Goal: Information Seeking & Learning: Learn about a topic

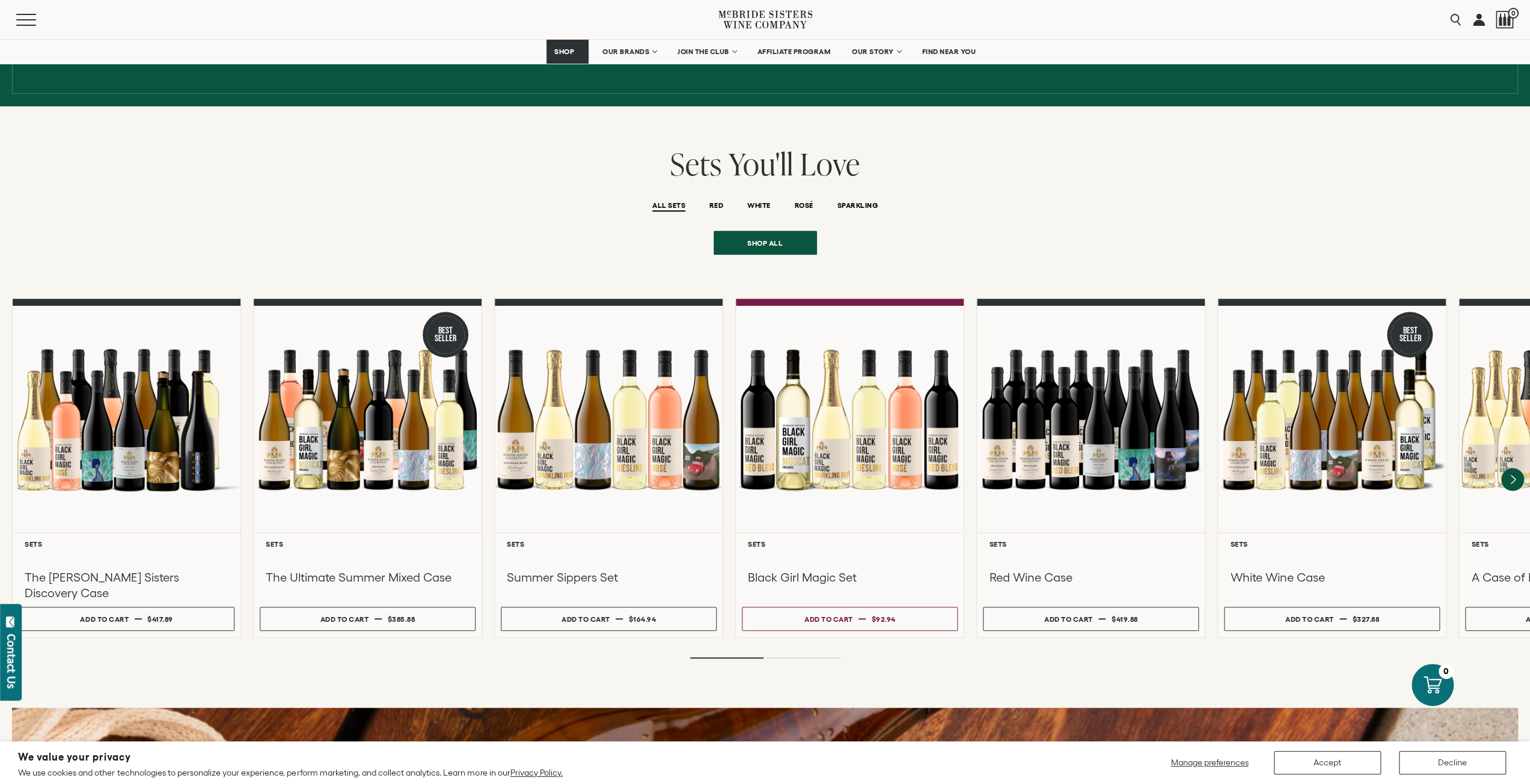
scroll to position [901, 0]
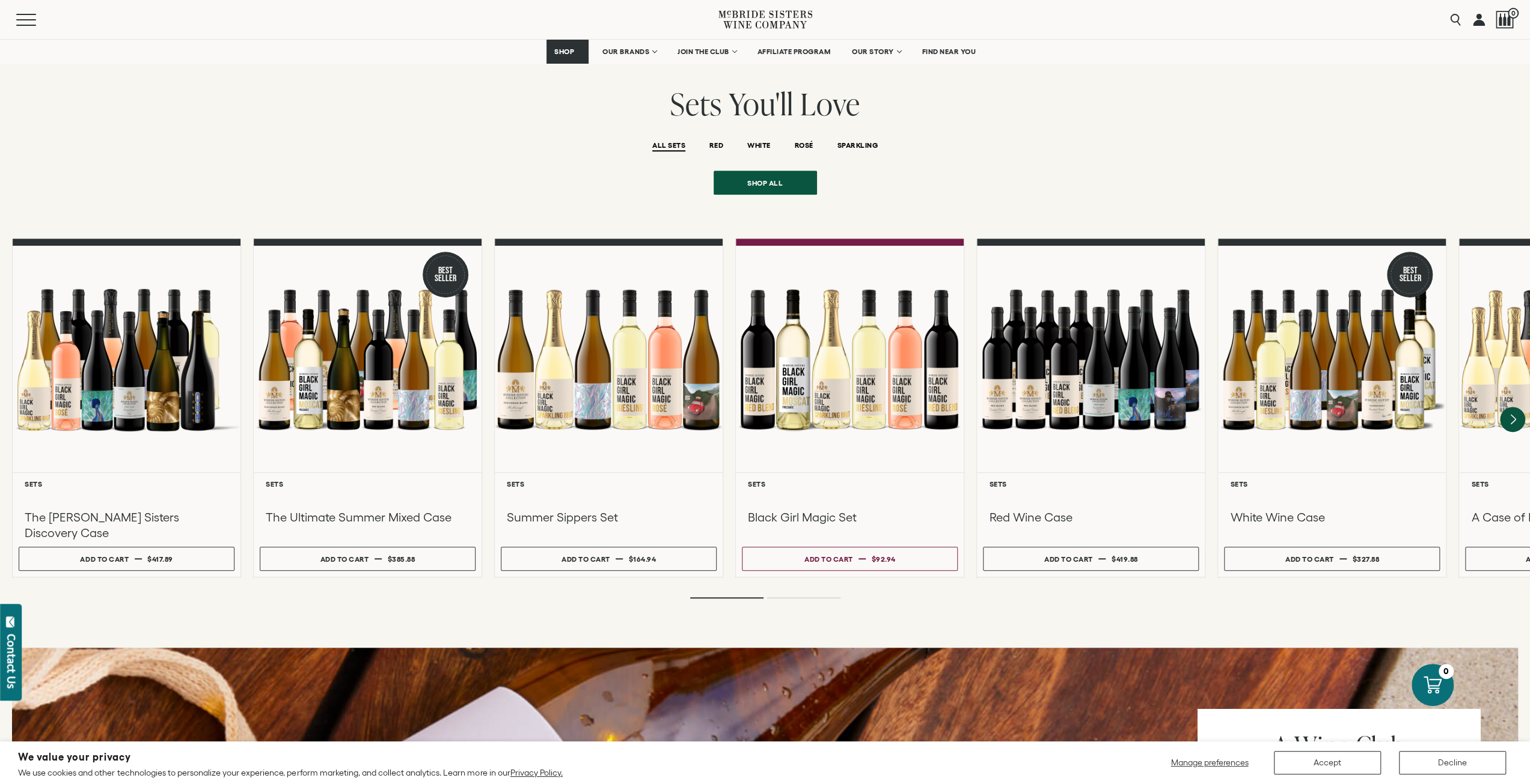
click at [1515, 407] on icon "Next" at bounding box center [1512, 420] width 25 height 25
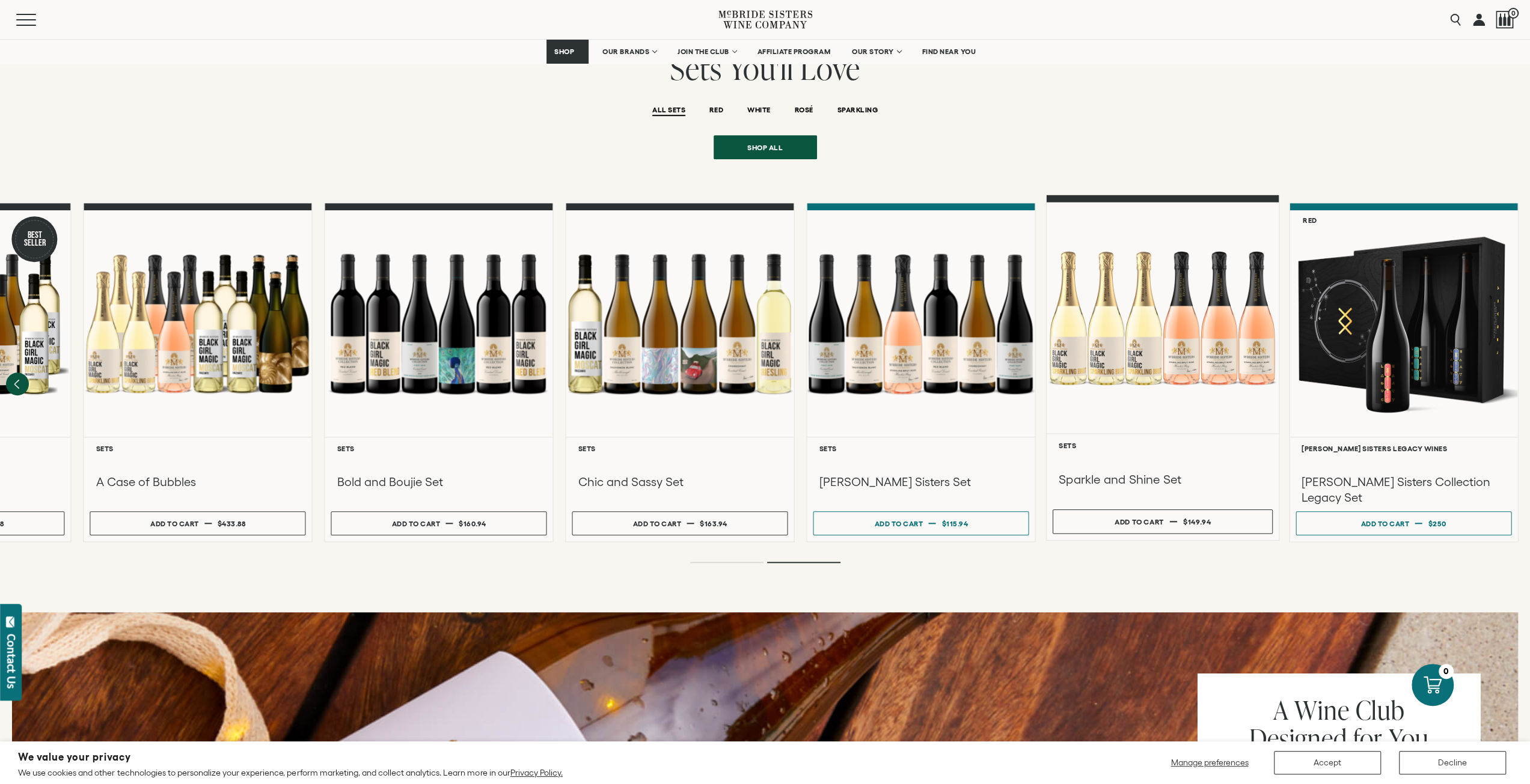
scroll to position [0, 0]
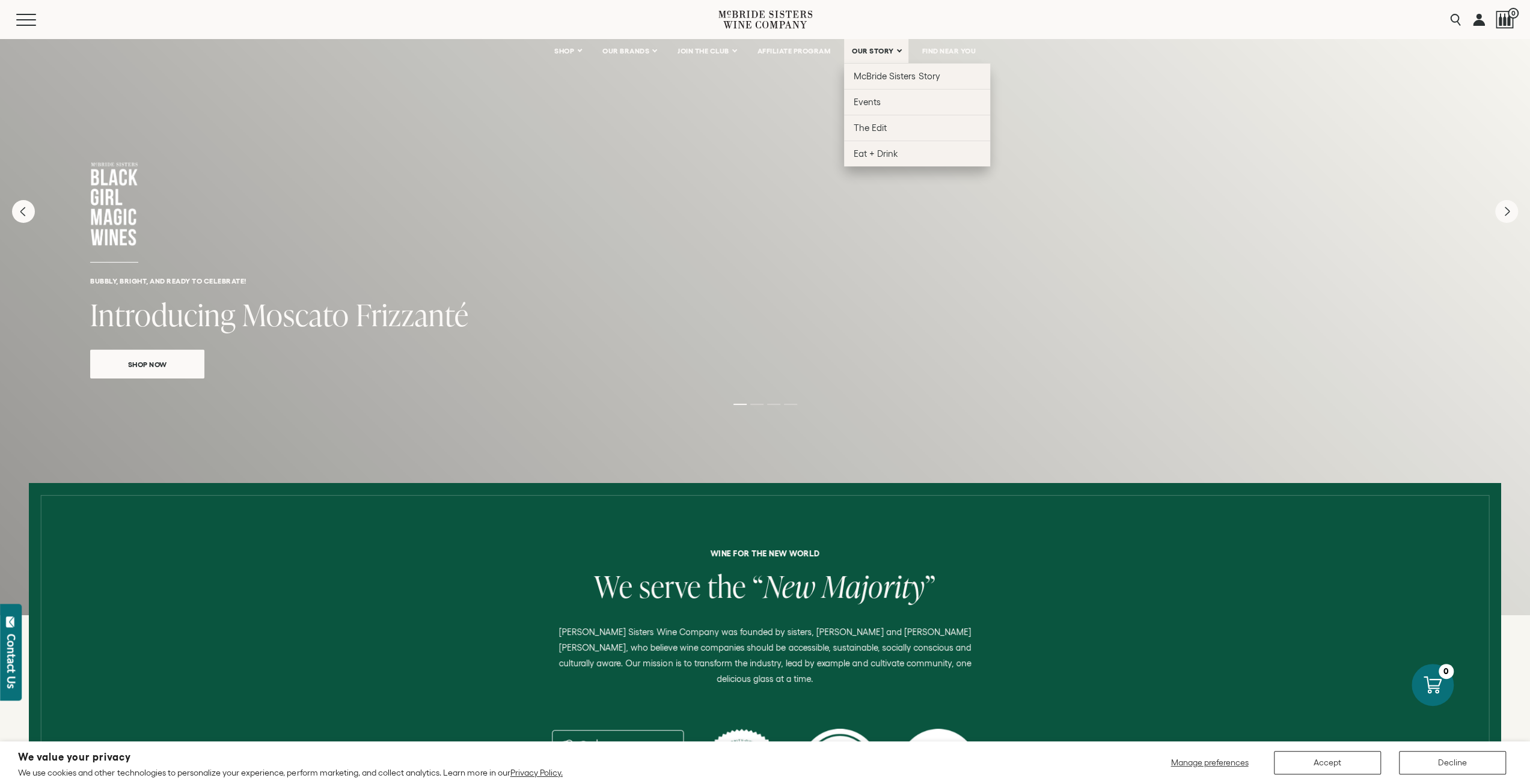
click at [872, 55] on link "OUR STORY" at bounding box center [876, 51] width 65 height 24
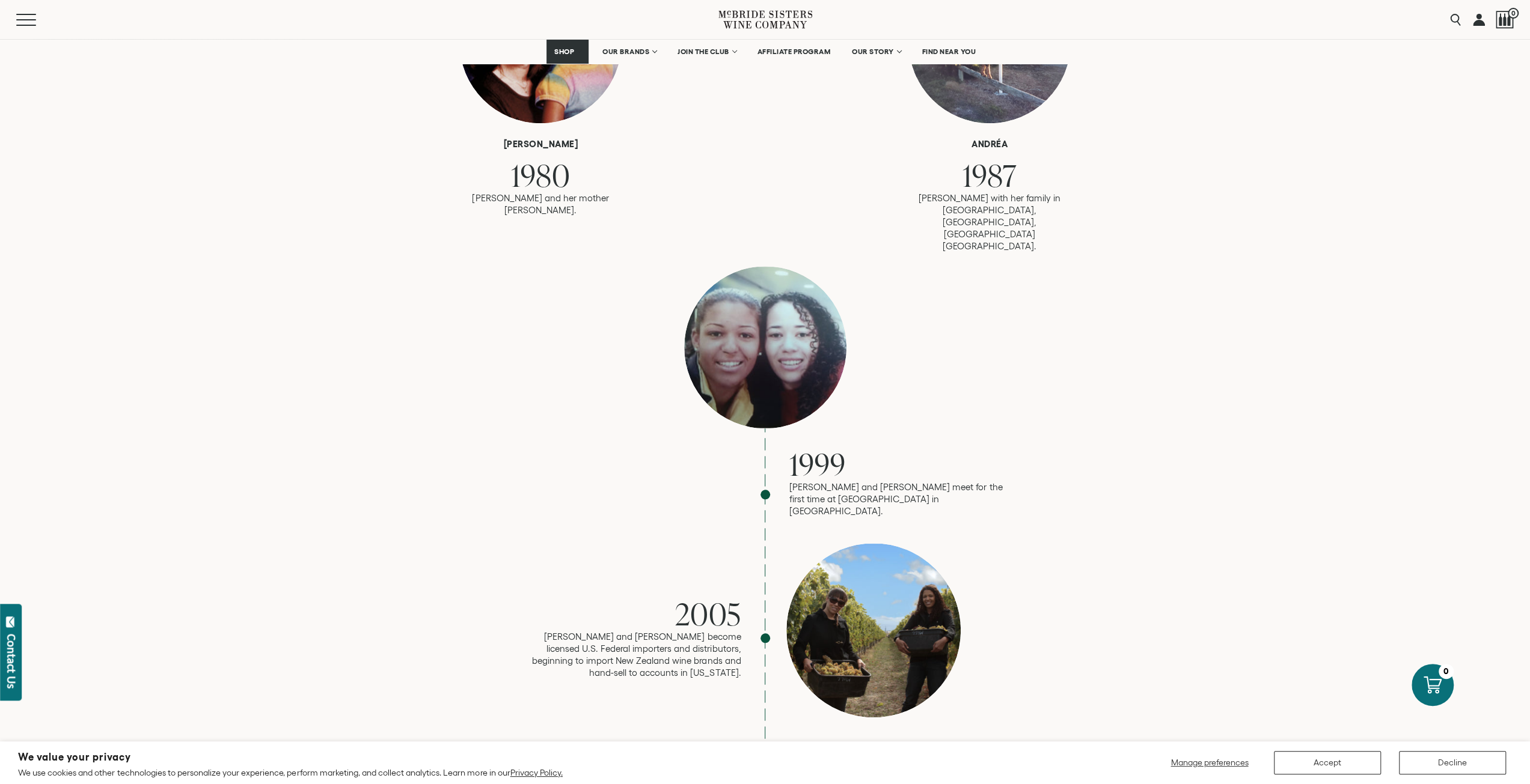
scroll to position [962, 0]
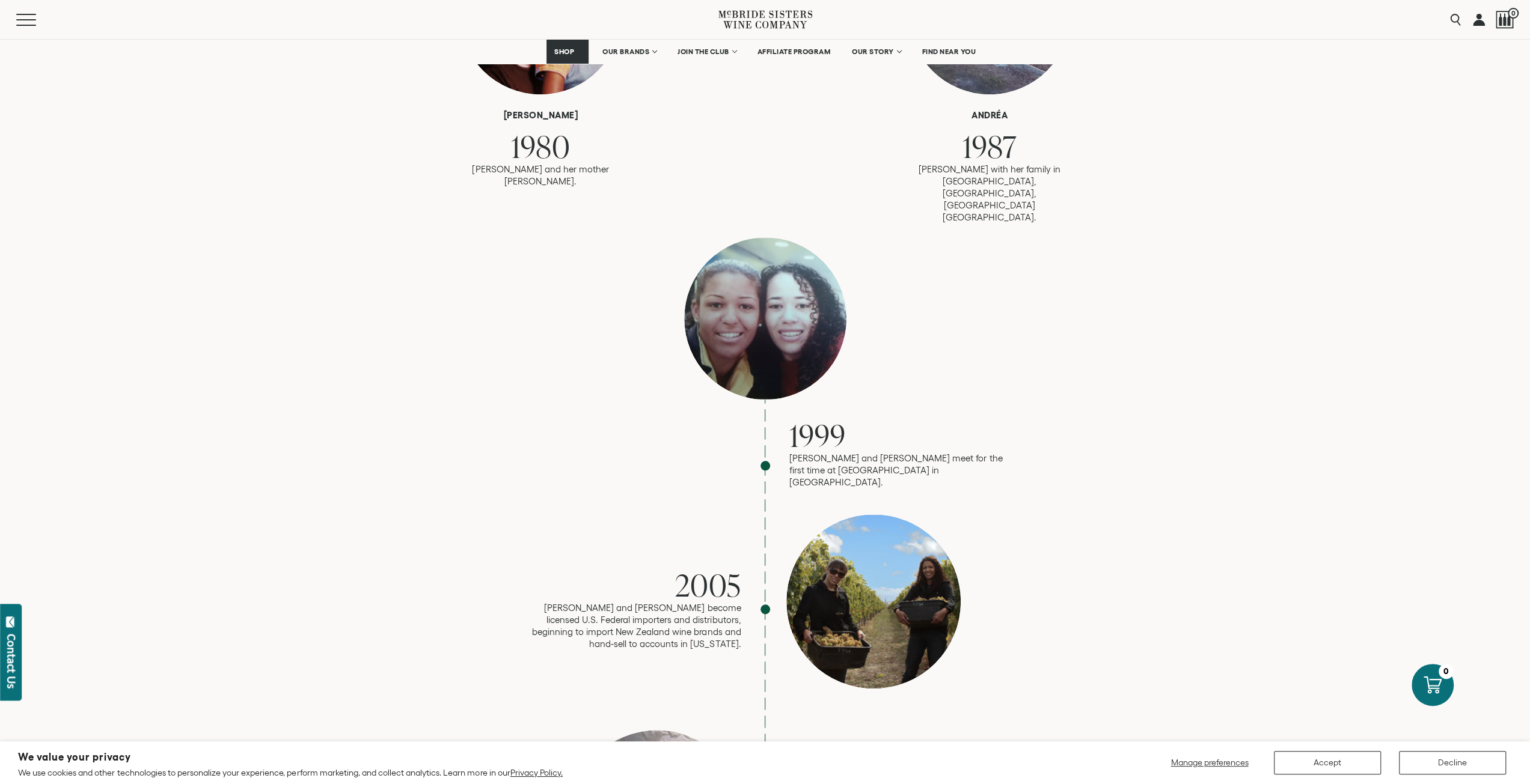
click at [977, 353] on div "1999 Robin and Andréa meet for the first time at LaGuardia airport in NYC." at bounding box center [765, 363] width 481 height 251
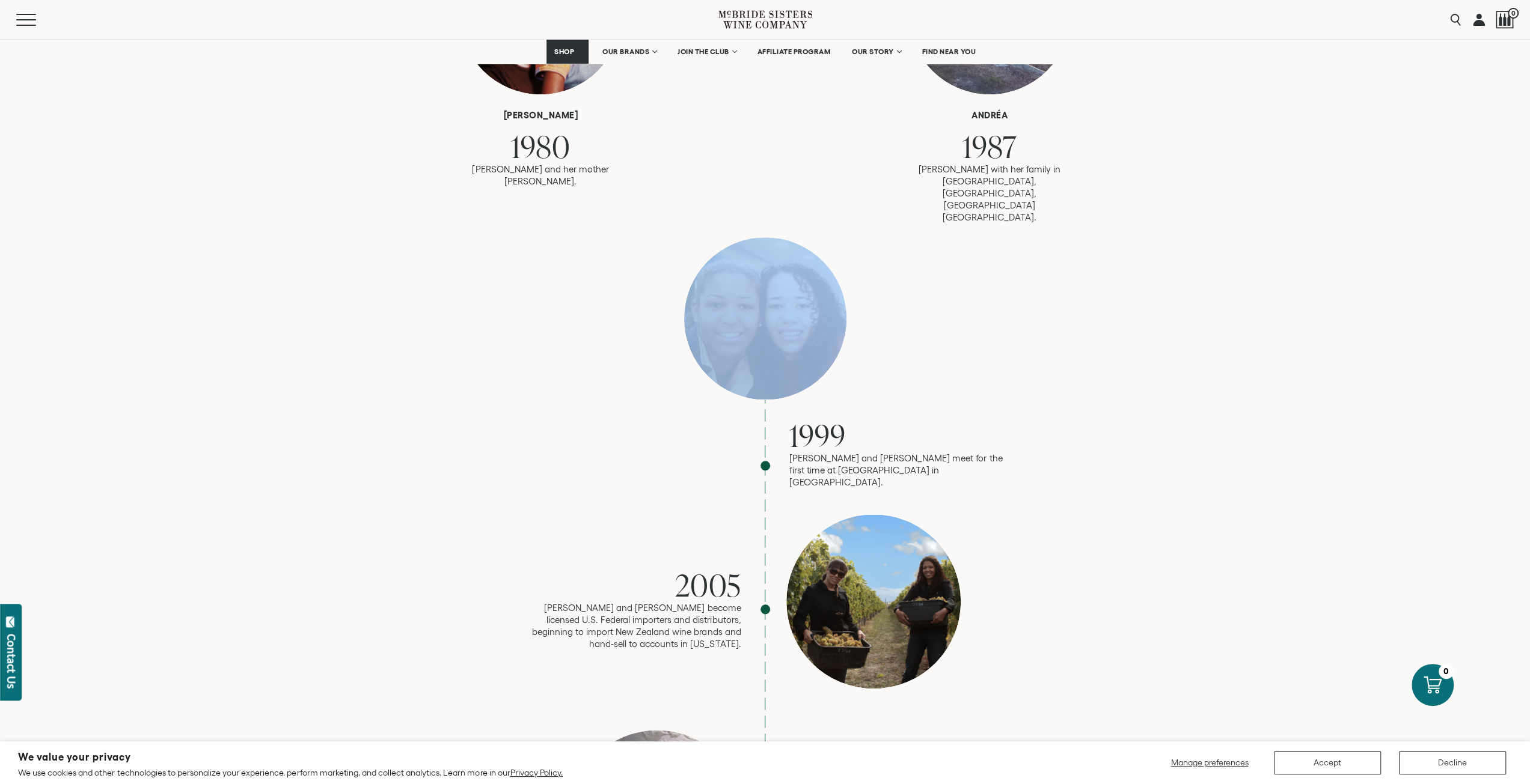
click at [977, 353] on div "1999 Robin and Andréa meet for the first time at LaGuardia airport in NYC." at bounding box center [765, 363] width 481 height 251
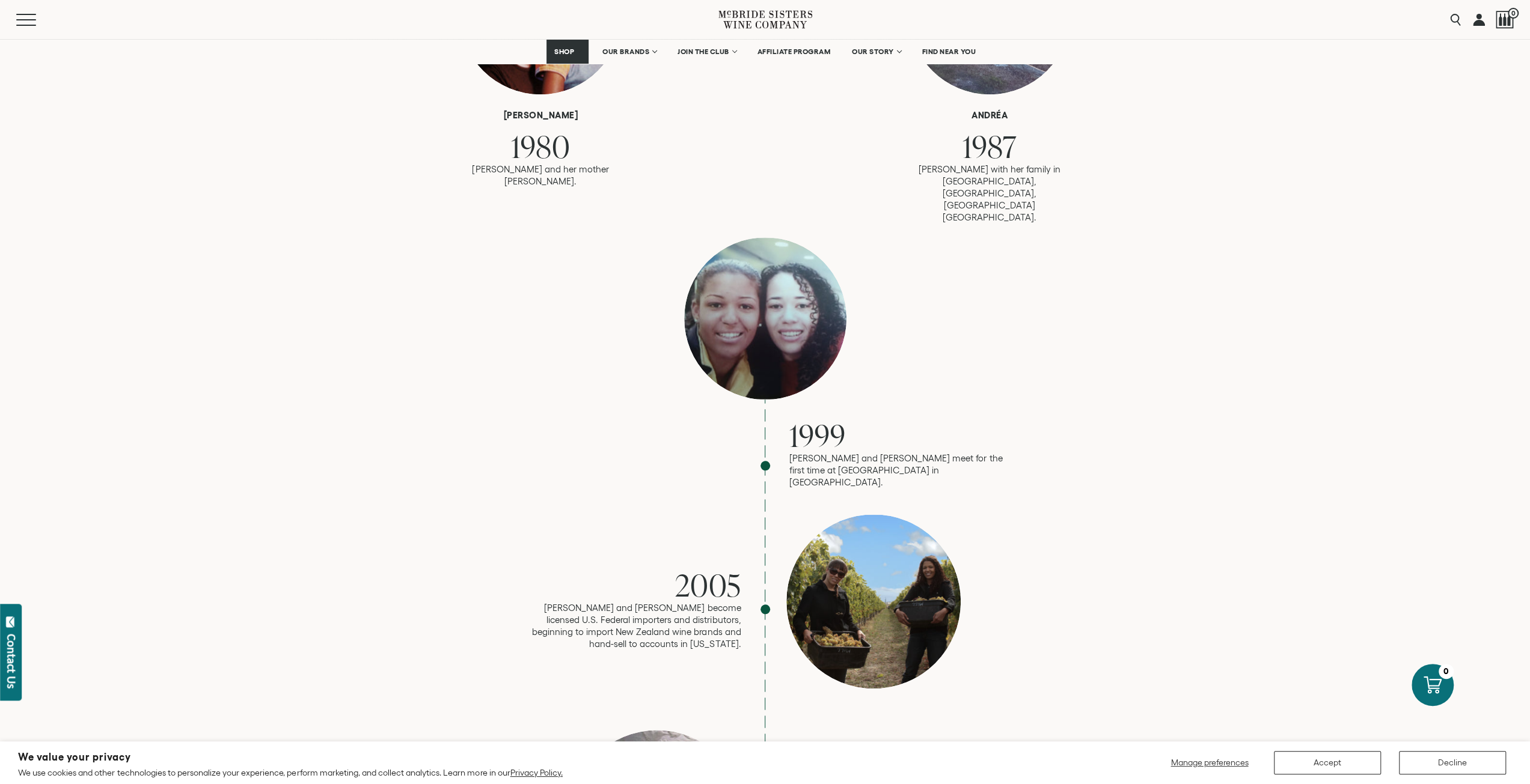
click at [975, 365] on div "1999 Robin and Andréa meet for the first time at LaGuardia airport in NYC." at bounding box center [765, 363] width 481 height 251
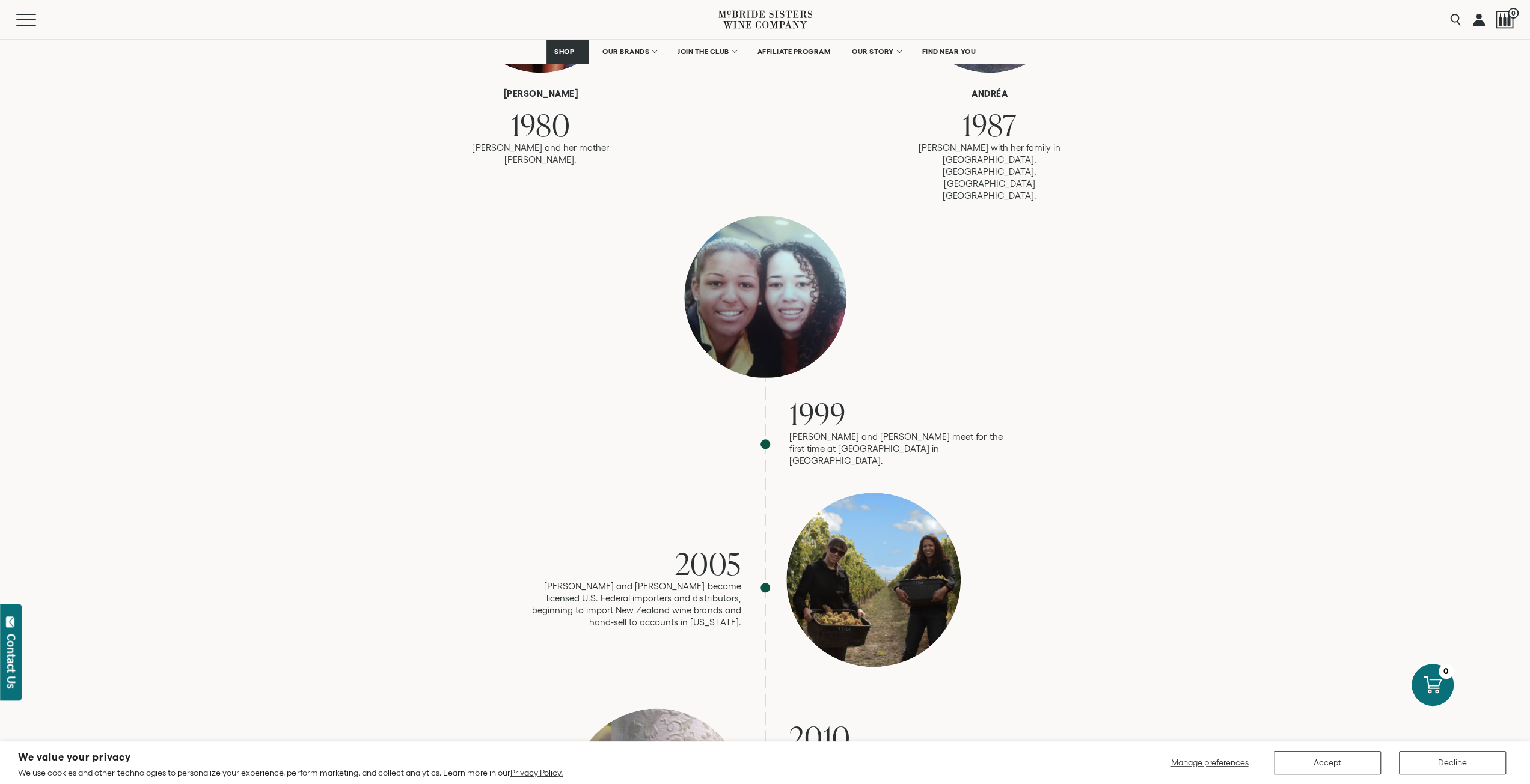
scroll to position [1022, 0]
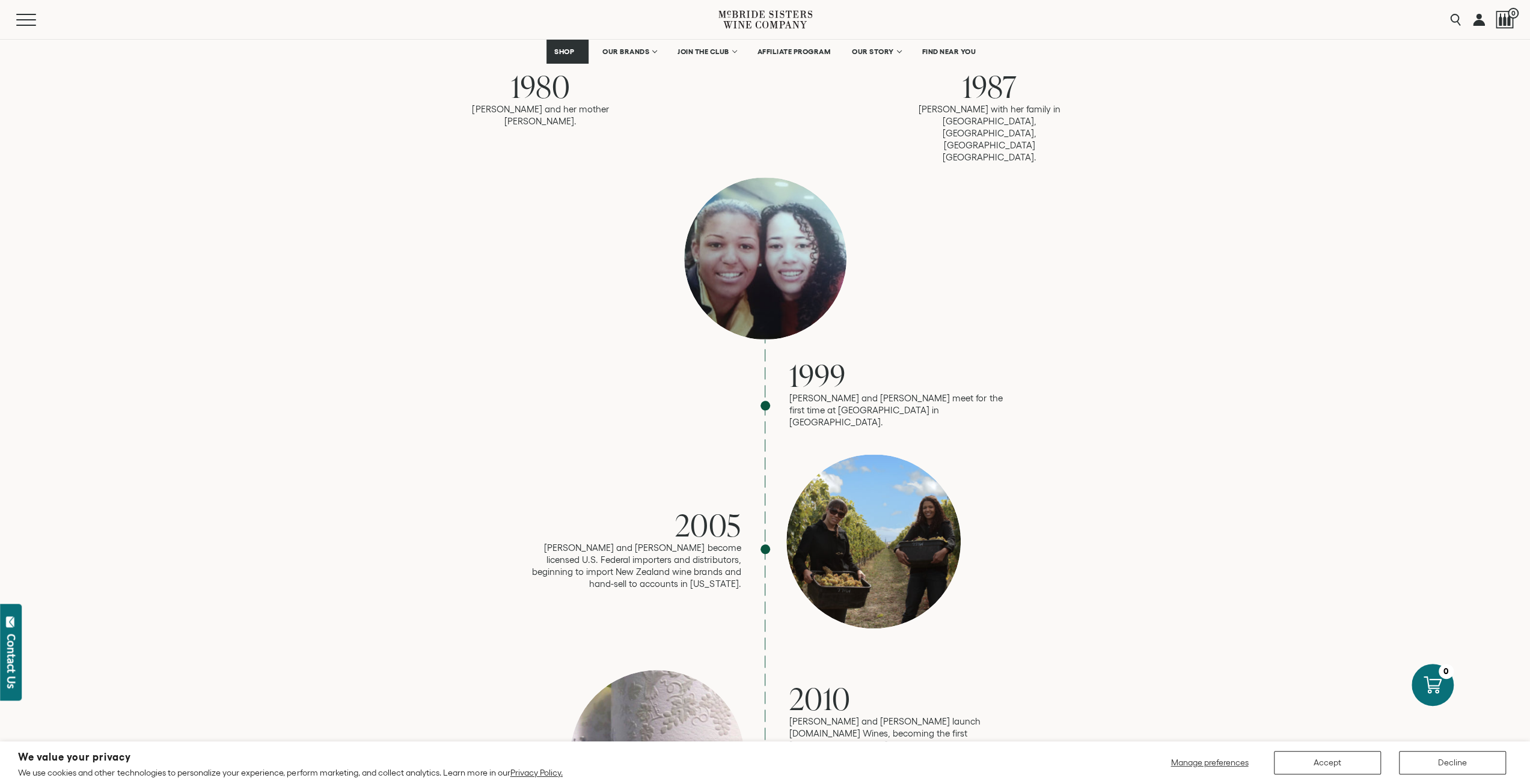
click at [975, 392] on p "Robin and Andréa meet for the first time at LaGuardia airport in NYC." at bounding box center [897, 410] width 216 height 36
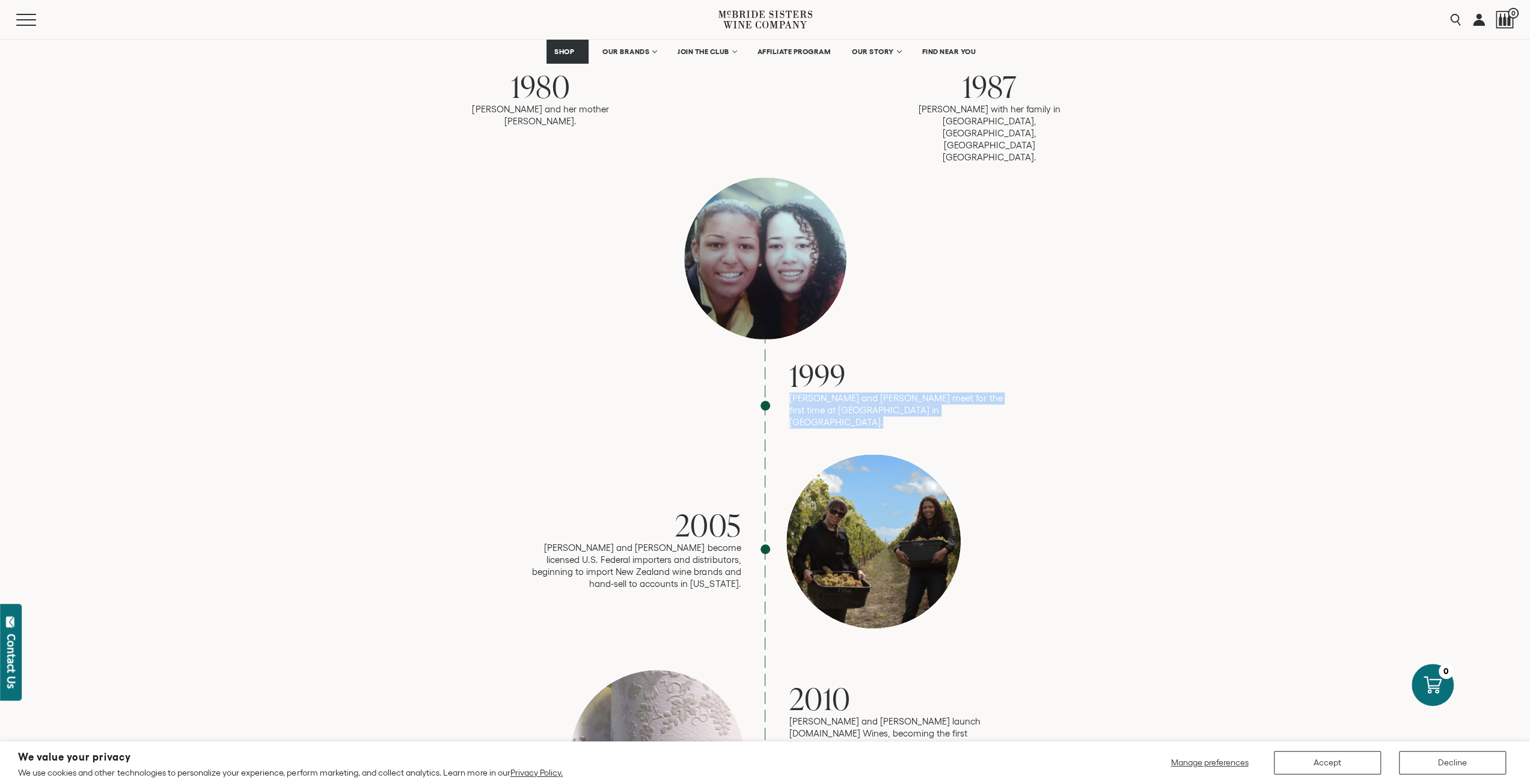
click at [975, 392] on p "Robin and Andréa meet for the first time at LaGuardia airport in NYC." at bounding box center [897, 410] width 216 height 36
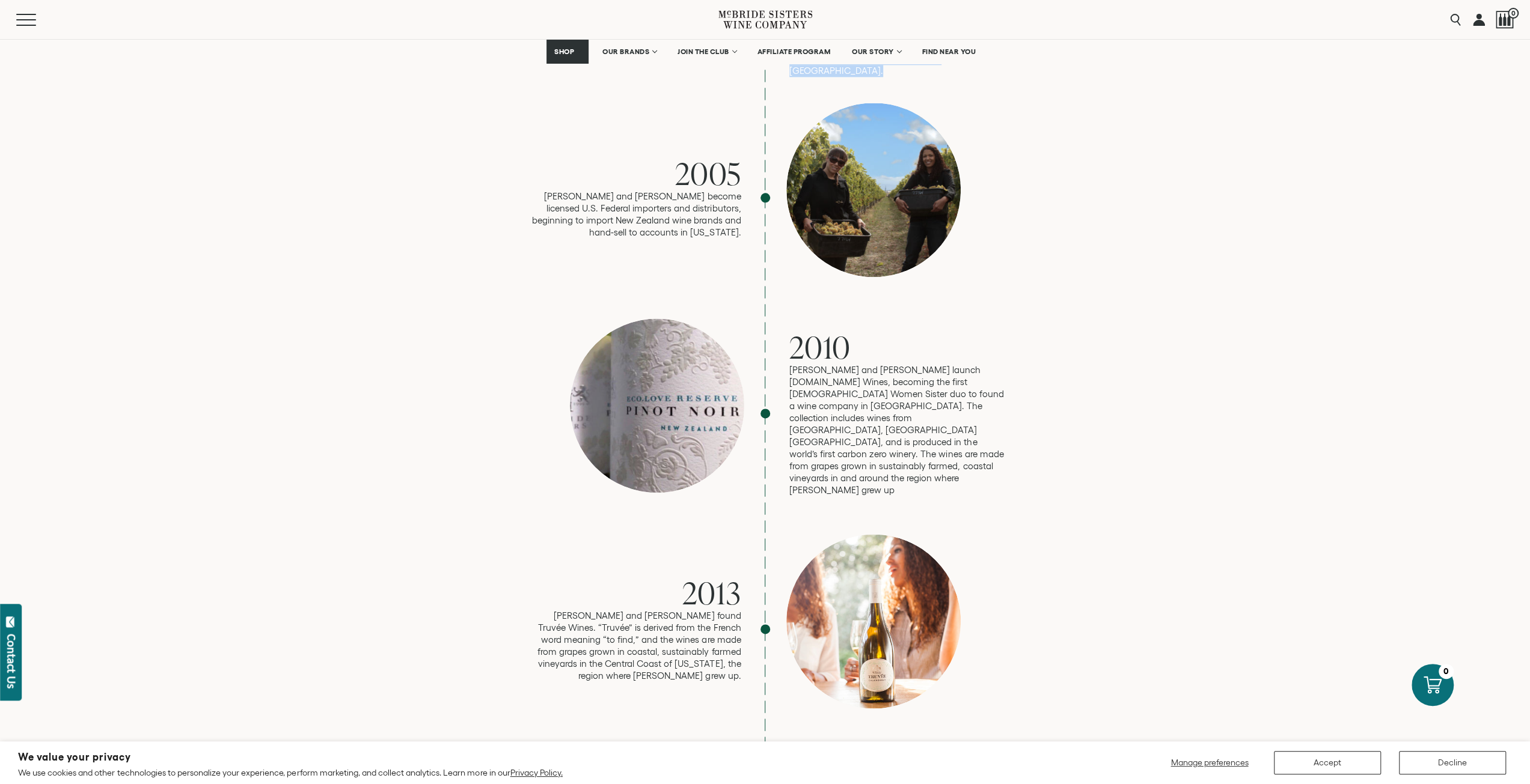
scroll to position [1503, 0]
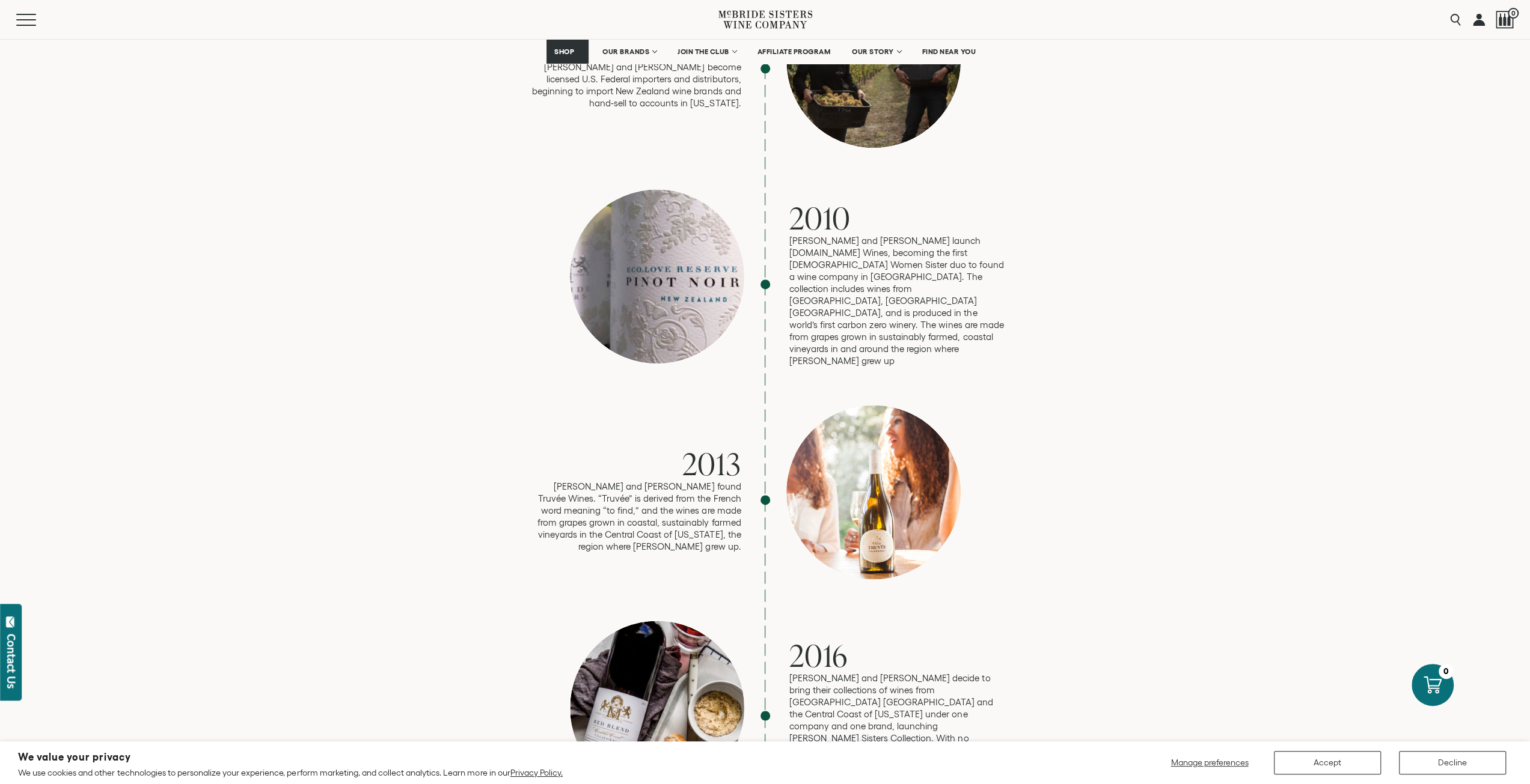
click at [975, 405] on div "2013 Robin and Andréa found Truvée Wines. “Truvée” is derived from the French w…" at bounding box center [765, 500] width 481 height 190
click at [902, 418] on div at bounding box center [873, 492] width 174 height 174
click at [682, 481] on p "Robin and Andréa found Truvée Wines. “Truvée” is derived from the French word m…" at bounding box center [633, 517] width 216 height 72
click at [684, 481] on p "Robin and Andréa found Truvée Wines. “Truvée” is derived from the French word m…" at bounding box center [633, 517] width 216 height 72
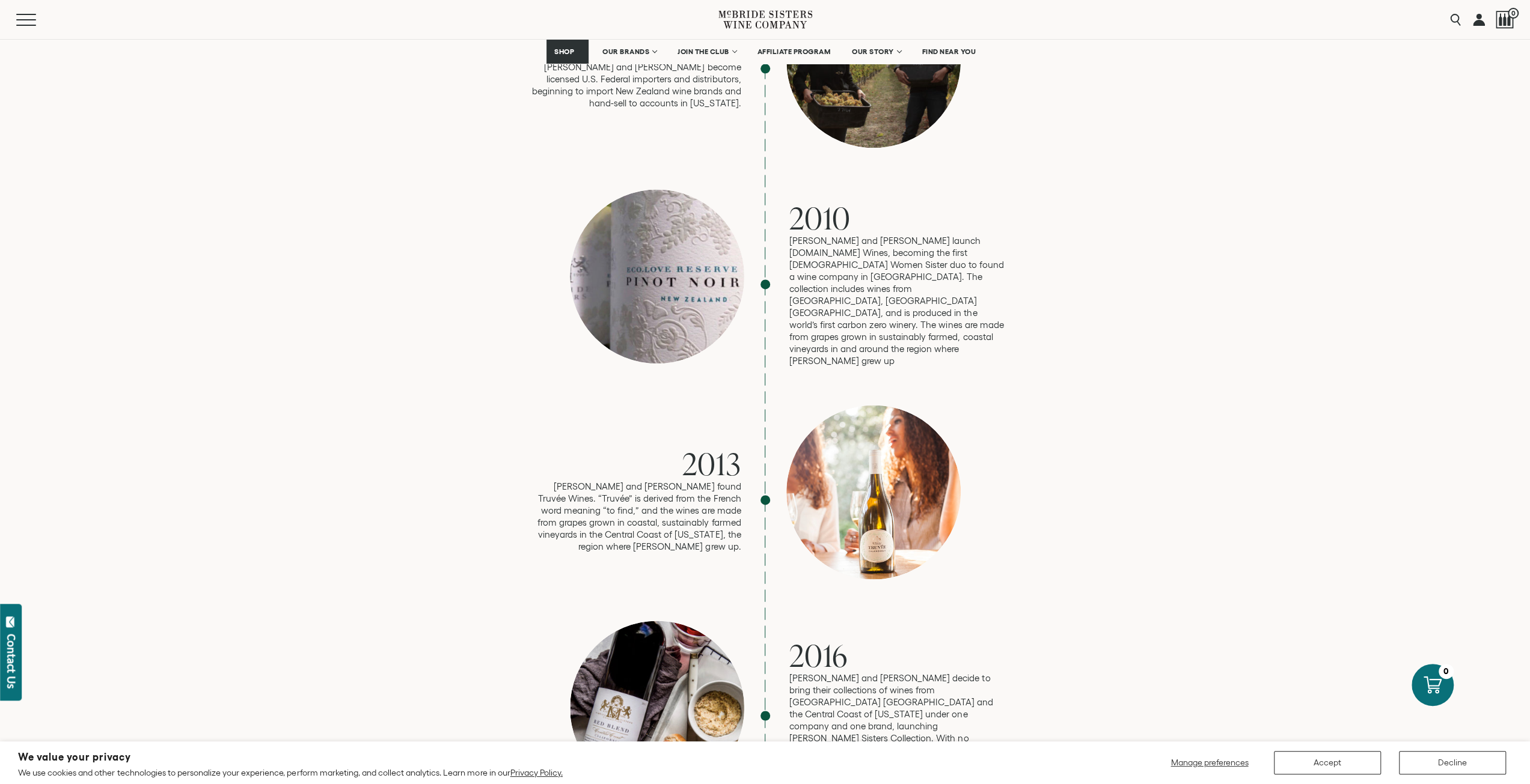
click at [687, 481] on p "Robin and Andréa found Truvée Wines. “Truvée” is derived from the French word m…" at bounding box center [633, 517] width 216 height 72
click at [690, 481] on p "Robin and Andréa found Truvée Wines. “Truvée” is derived from the French word m…" at bounding box center [633, 517] width 216 height 72
click at [694, 481] on p "Robin and Andréa found Truvée Wines. “Truvée” is derived from the French word m…" at bounding box center [633, 517] width 216 height 72
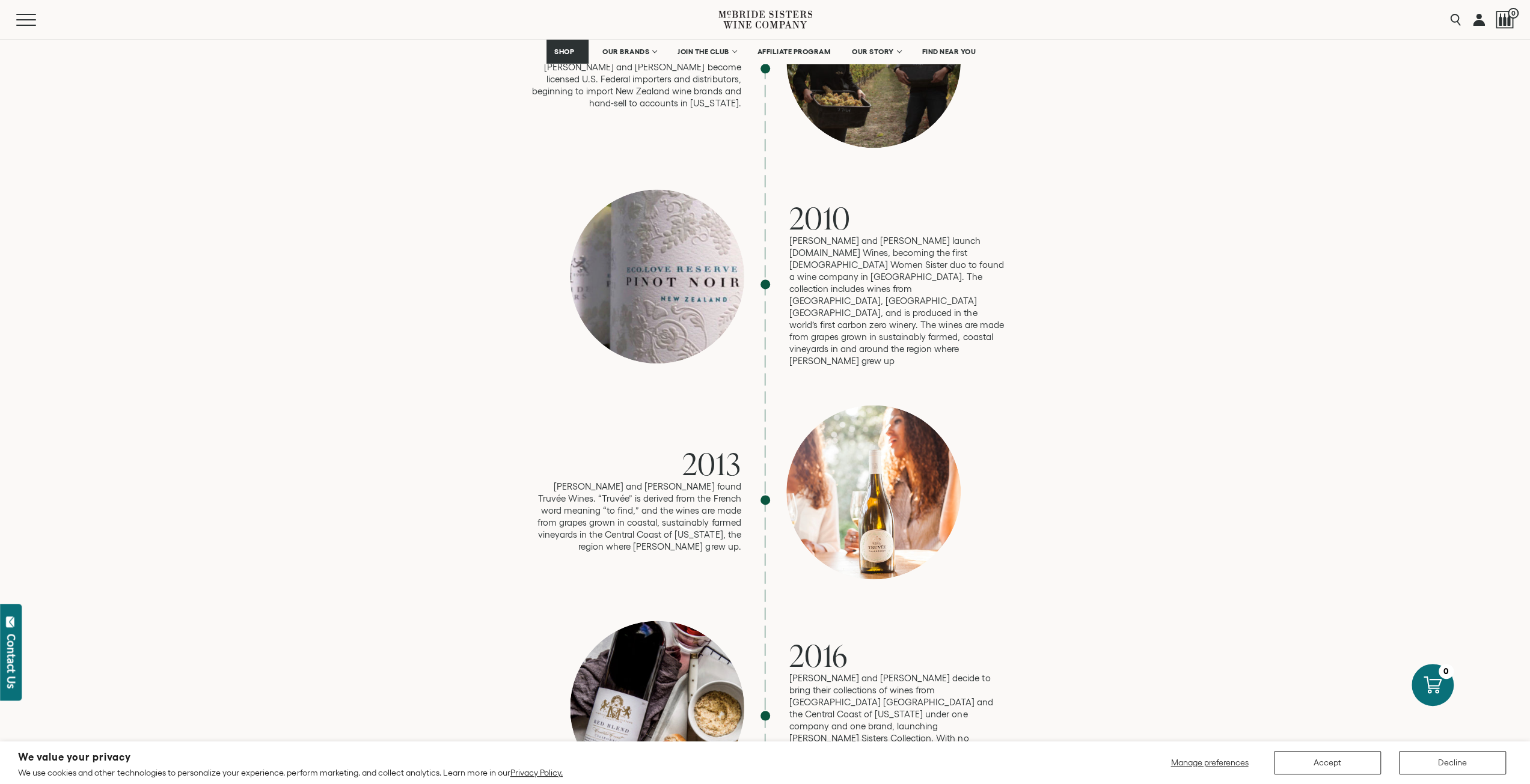
click at [694, 481] on p "Robin and Andréa found Truvée Wines. “Truvée” is derived from the French word m…" at bounding box center [633, 517] width 216 height 72
click at [697, 481] on p "Robin and Andréa found Truvée Wines. “Truvée” is derived from the French word m…" at bounding box center [633, 517] width 216 height 72
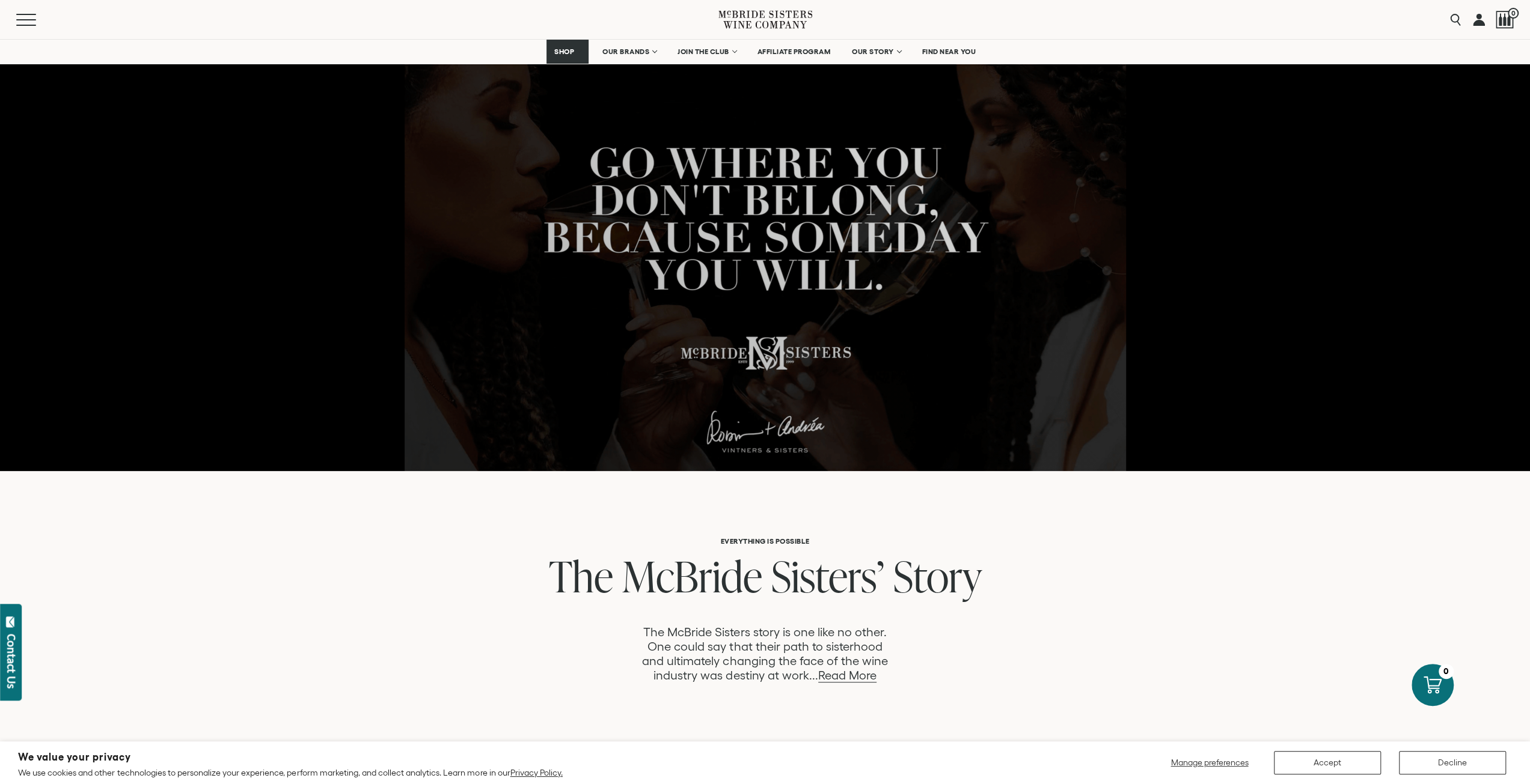
scroll to position [180, 0]
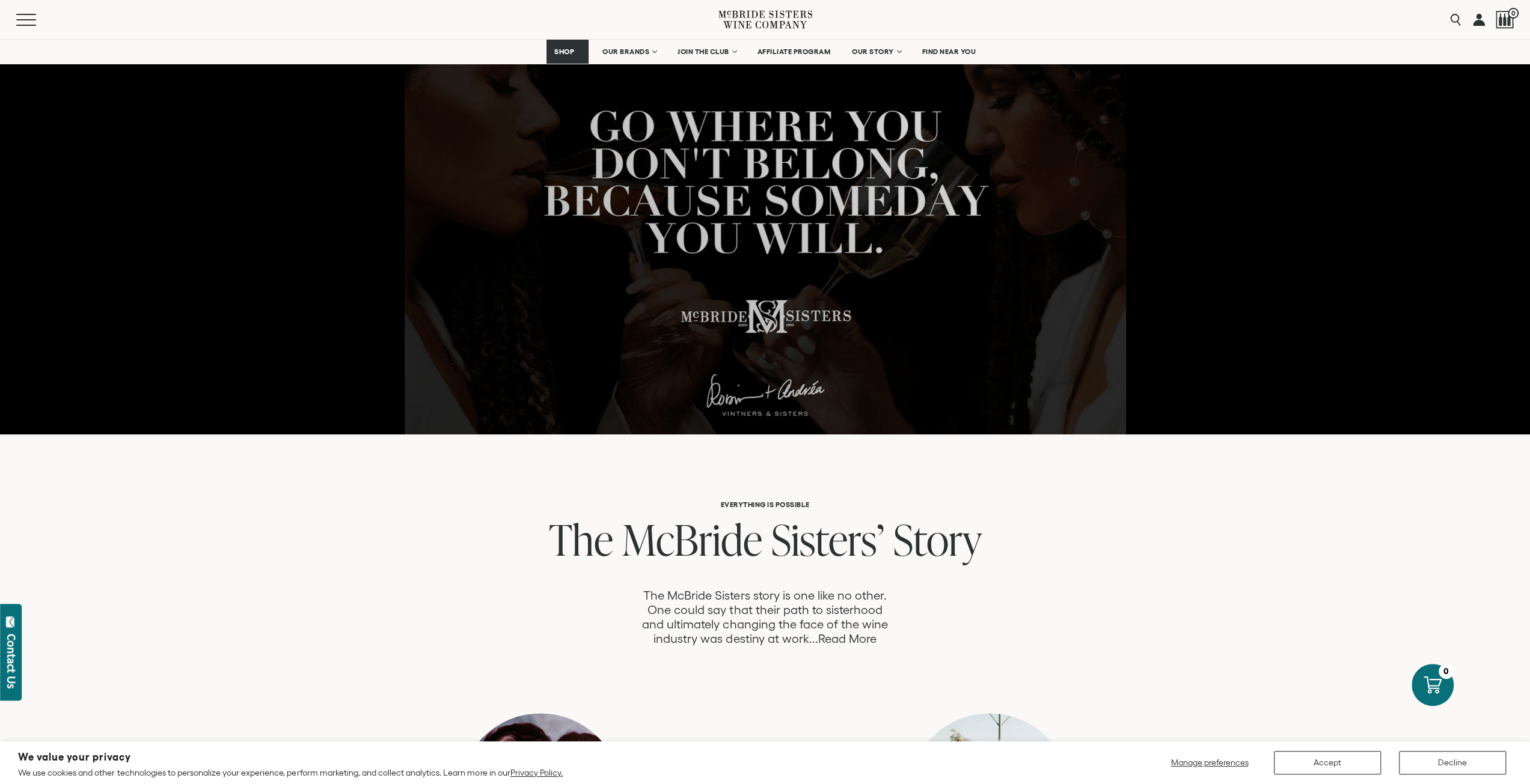
click at [857, 636] on link "Read More" at bounding box center [847, 639] width 58 height 14
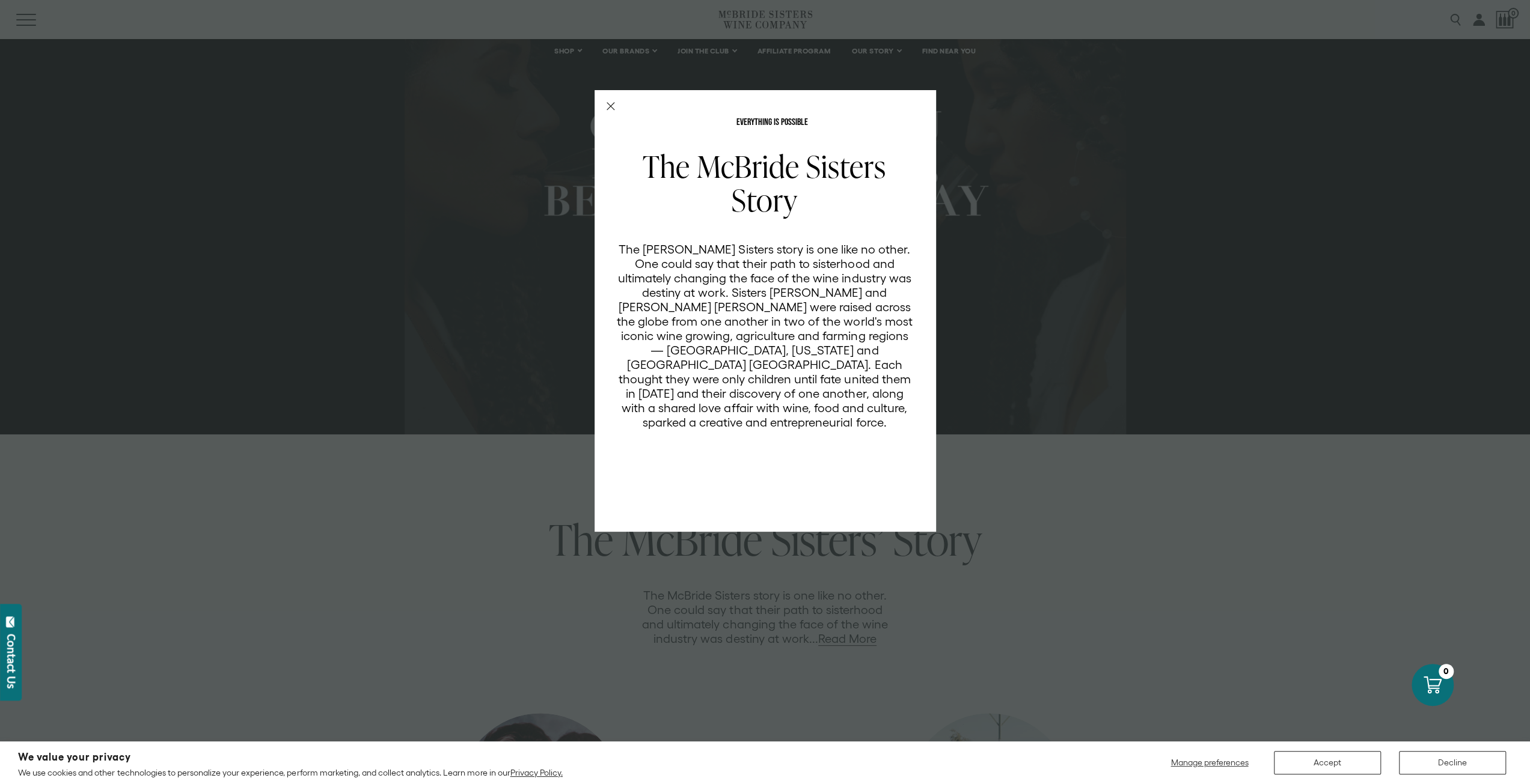
click at [831, 289] on p "The [PERSON_NAME] Sisters story is one like no other. One could say that their …" at bounding box center [765, 335] width 297 height 187
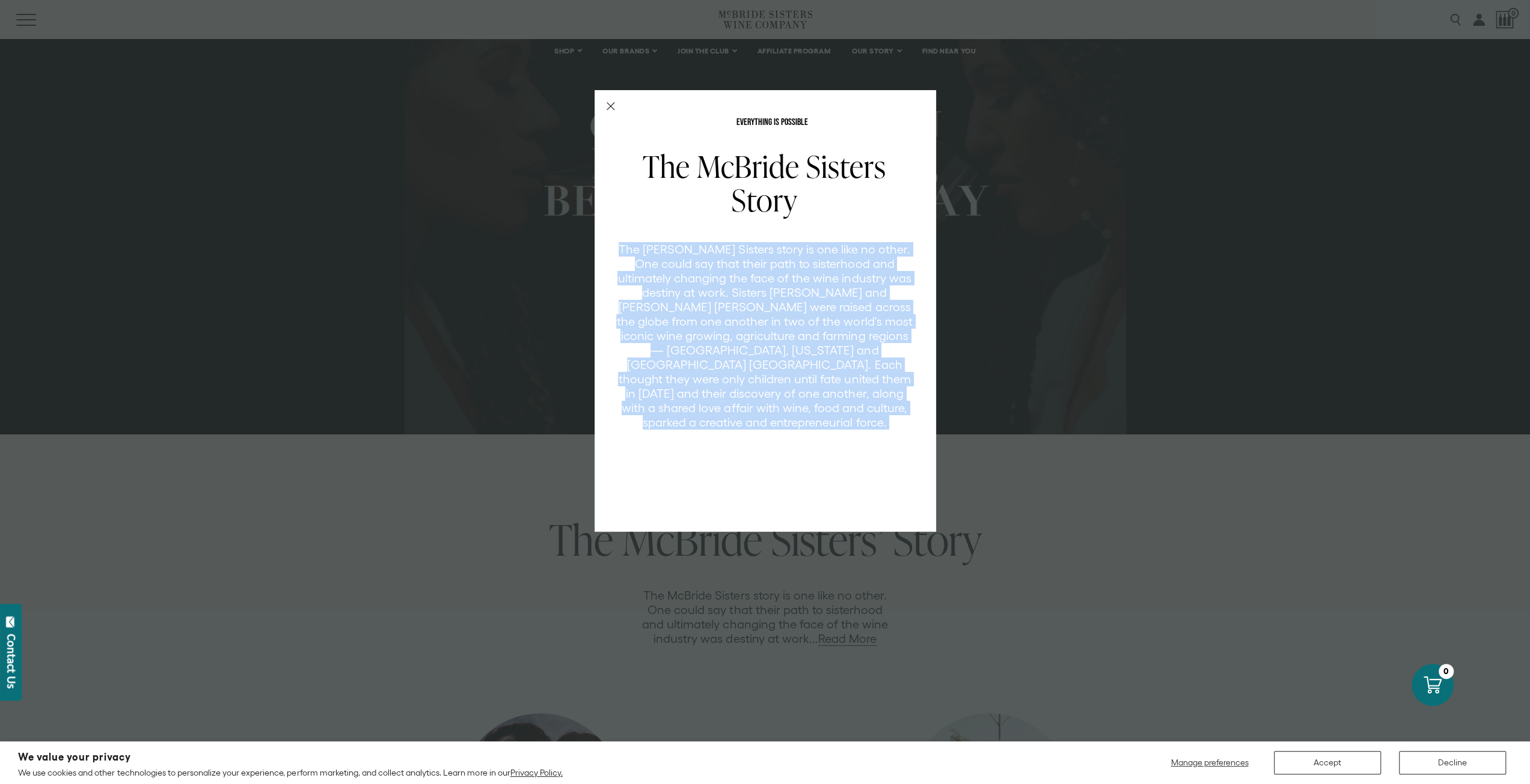
click at [831, 289] on p "The [PERSON_NAME] Sisters story is one like no other. One could say that their …" at bounding box center [765, 335] width 297 height 187
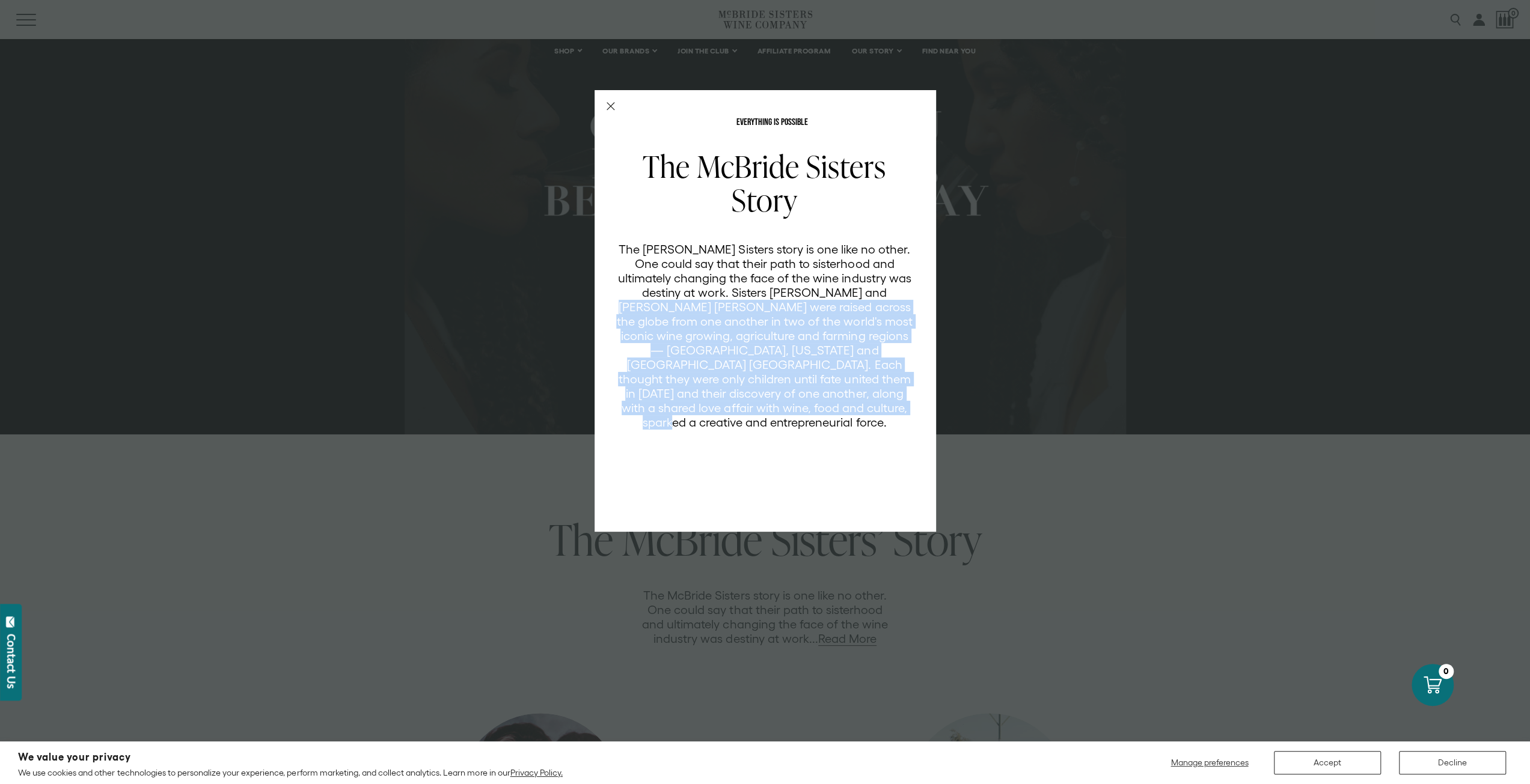
drag, startPoint x: 831, startPoint y: 289, endPoint x: 840, endPoint y: 402, distance: 113.4
click at [840, 402] on p "The [PERSON_NAME] Sisters story is one like no other. One could say that their …" at bounding box center [765, 335] width 297 height 187
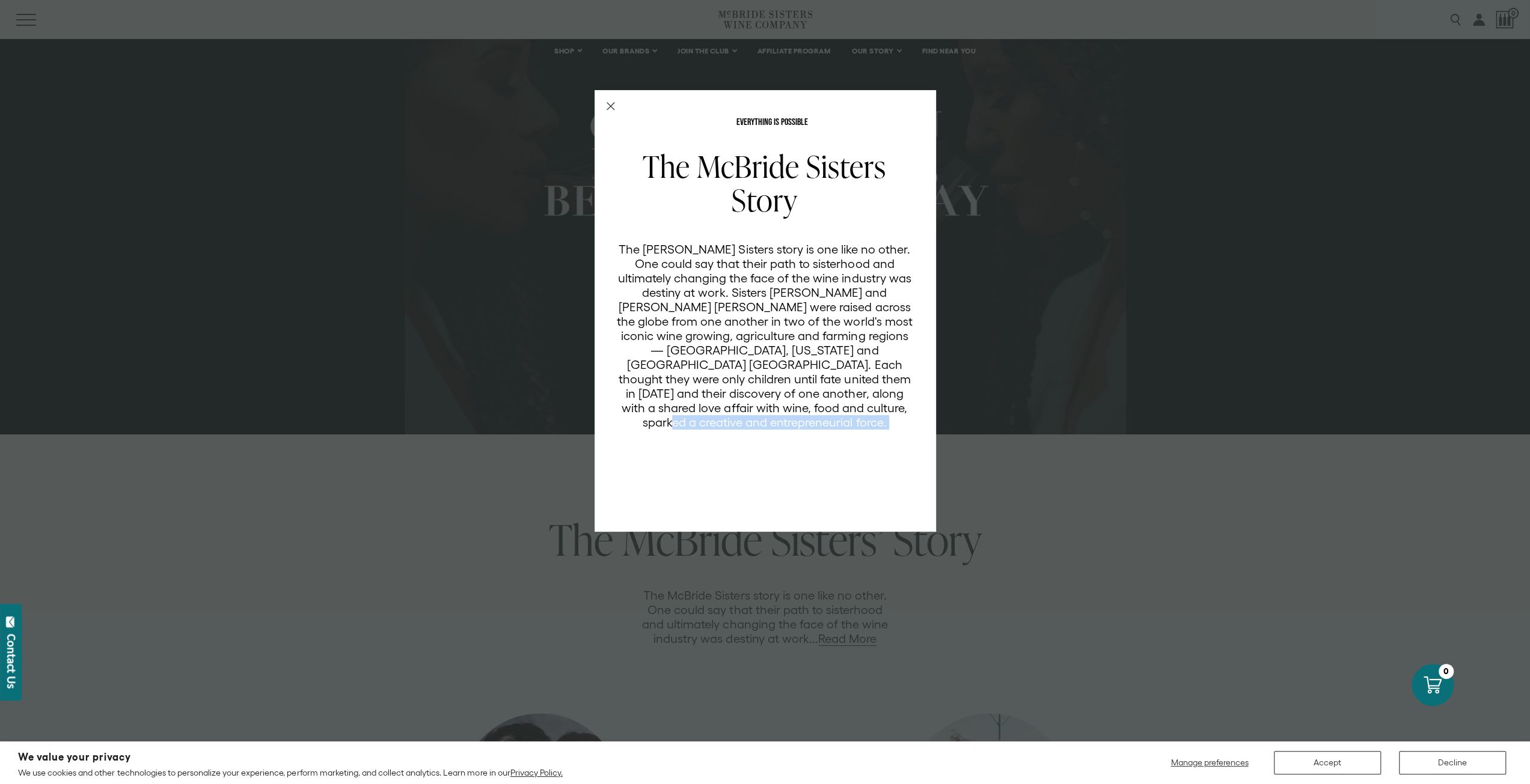
click at [840, 402] on p "The [PERSON_NAME] Sisters story is one like no other. One could say that their …" at bounding box center [765, 335] width 297 height 187
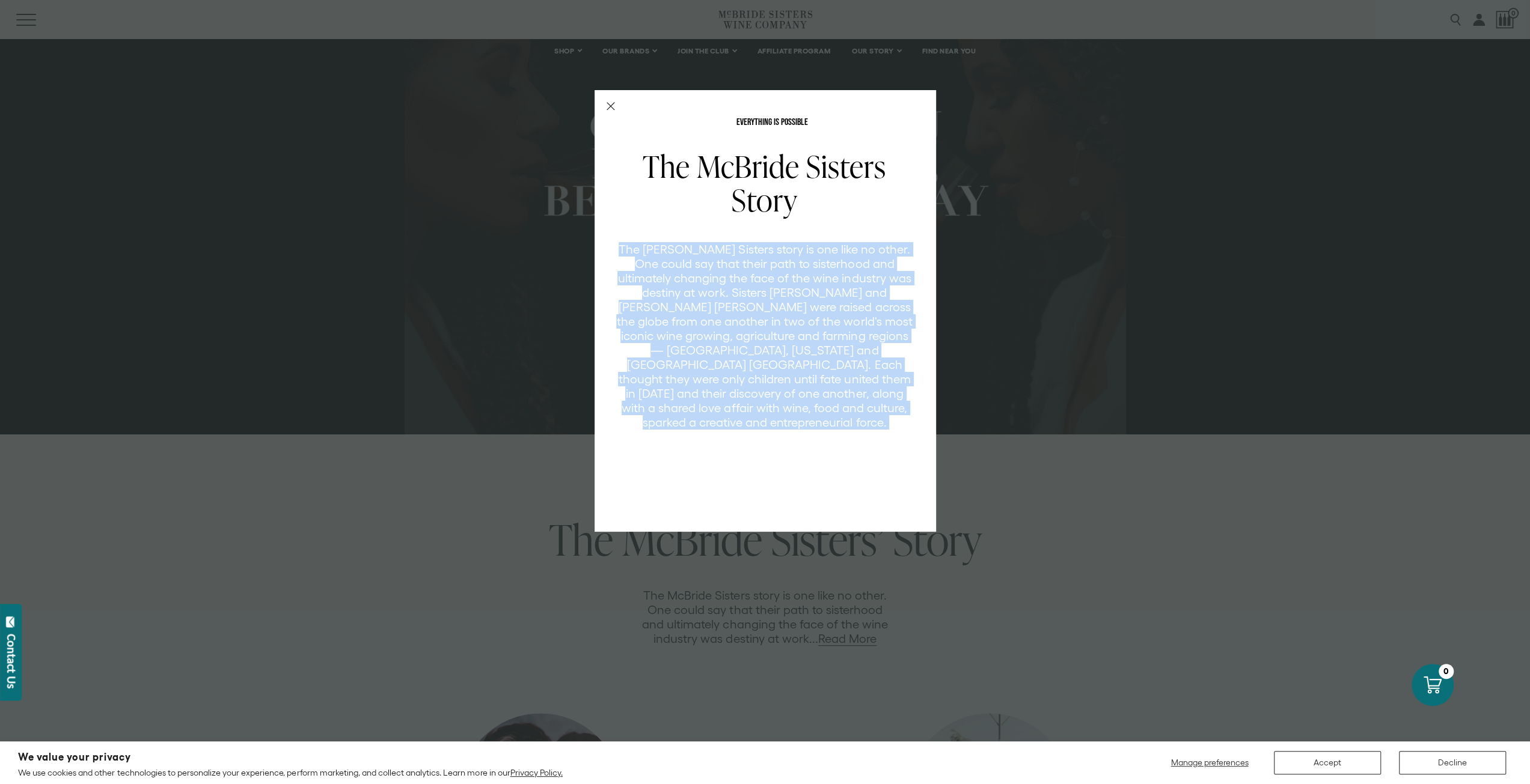
click at [840, 402] on p "The [PERSON_NAME] Sisters story is one like no other. One could say that their …" at bounding box center [765, 335] width 297 height 187
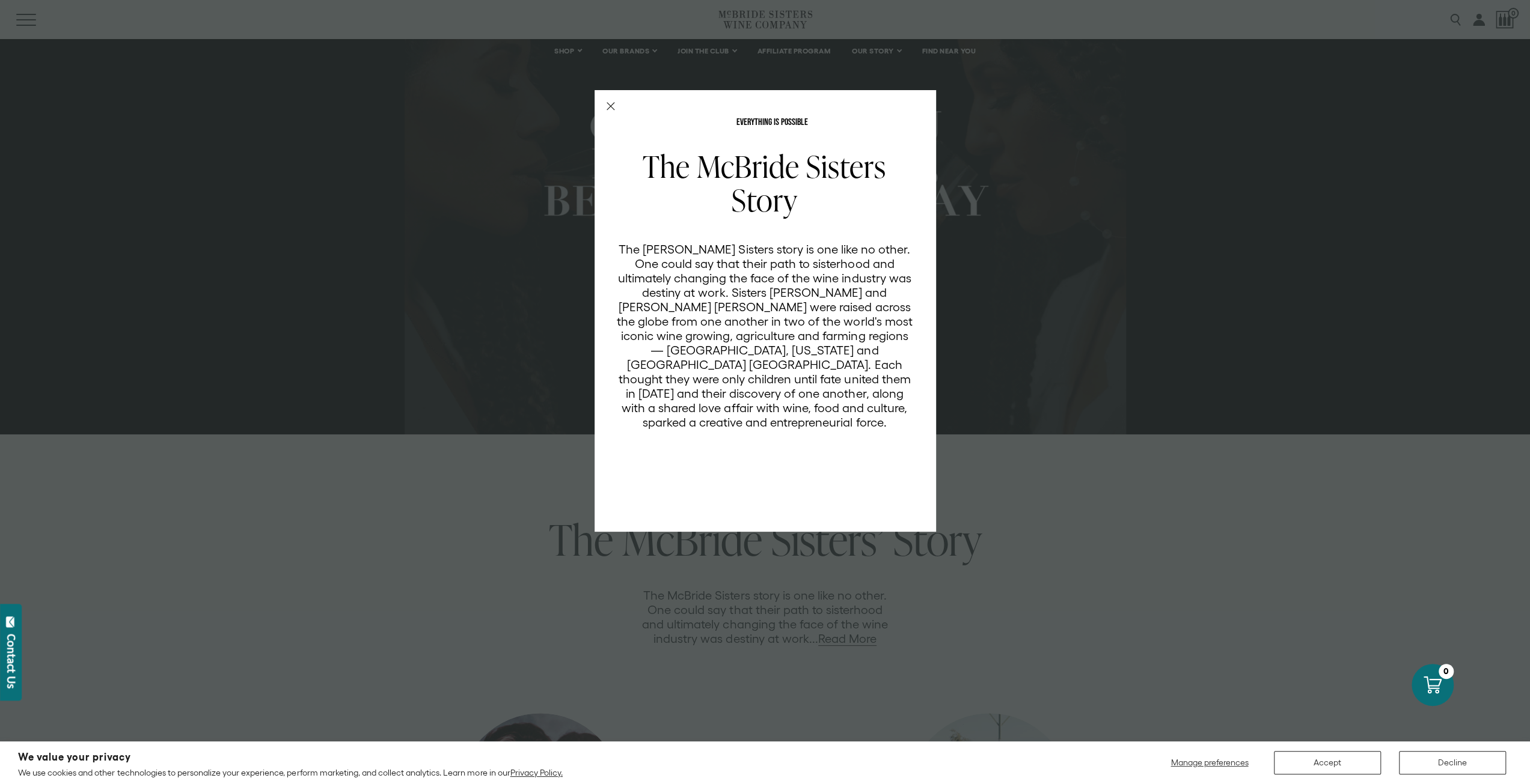
click at [840, 402] on p "The [PERSON_NAME] Sisters story is one like no other. One could say that their …" at bounding box center [765, 335] width 297 height 187
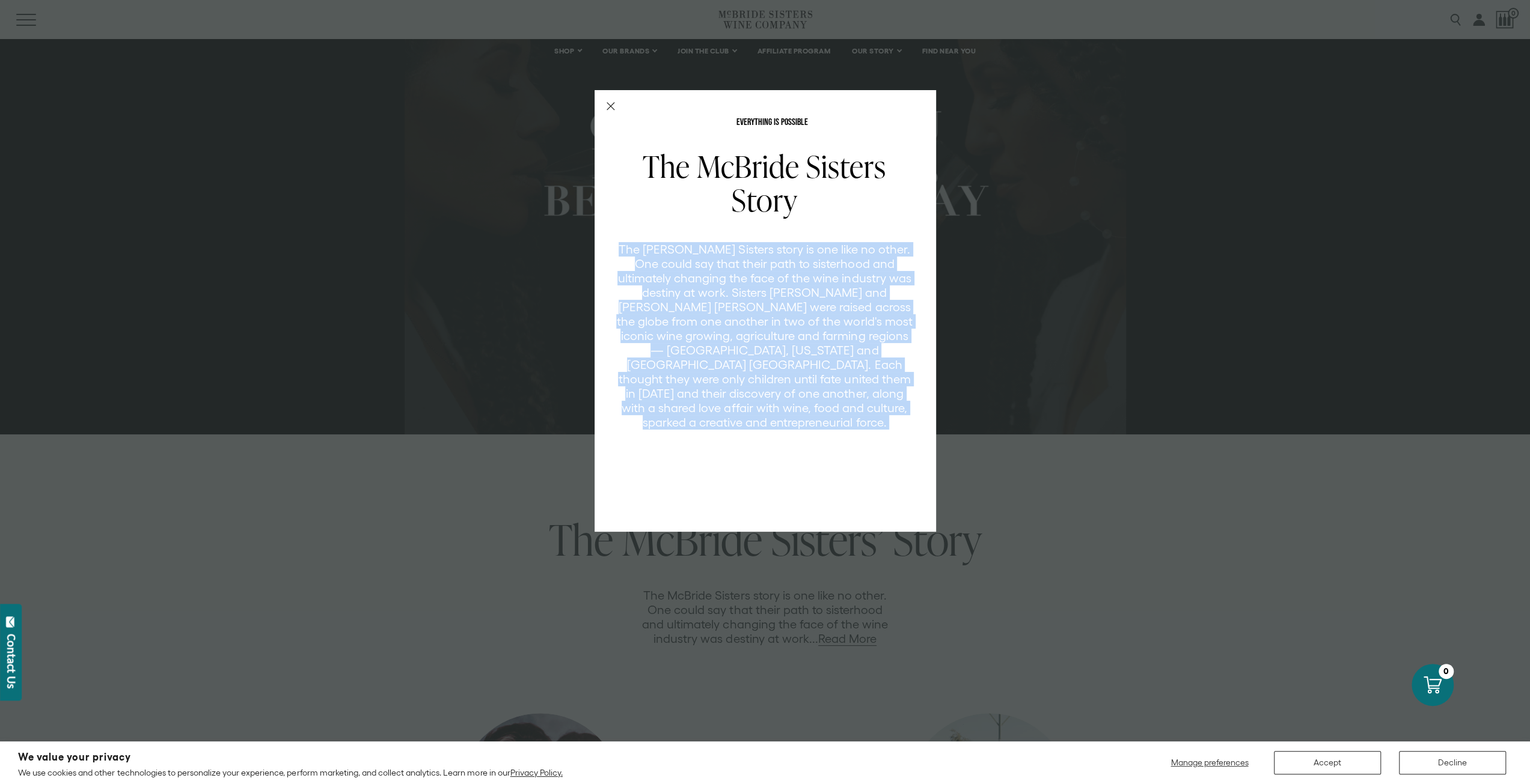
click at [840, 402] on p "The [PERSON_NAME] Sisters story is one like no other. One could say that their …" at bounding box center [765, 335] width 297 height 187
click at [1064, 466] on div "EVERYTHING IS POSSIBLE The McBride Sisters Story The McBride Sisters story is o…" at bounding box center [765, 392] width 1530 height 784
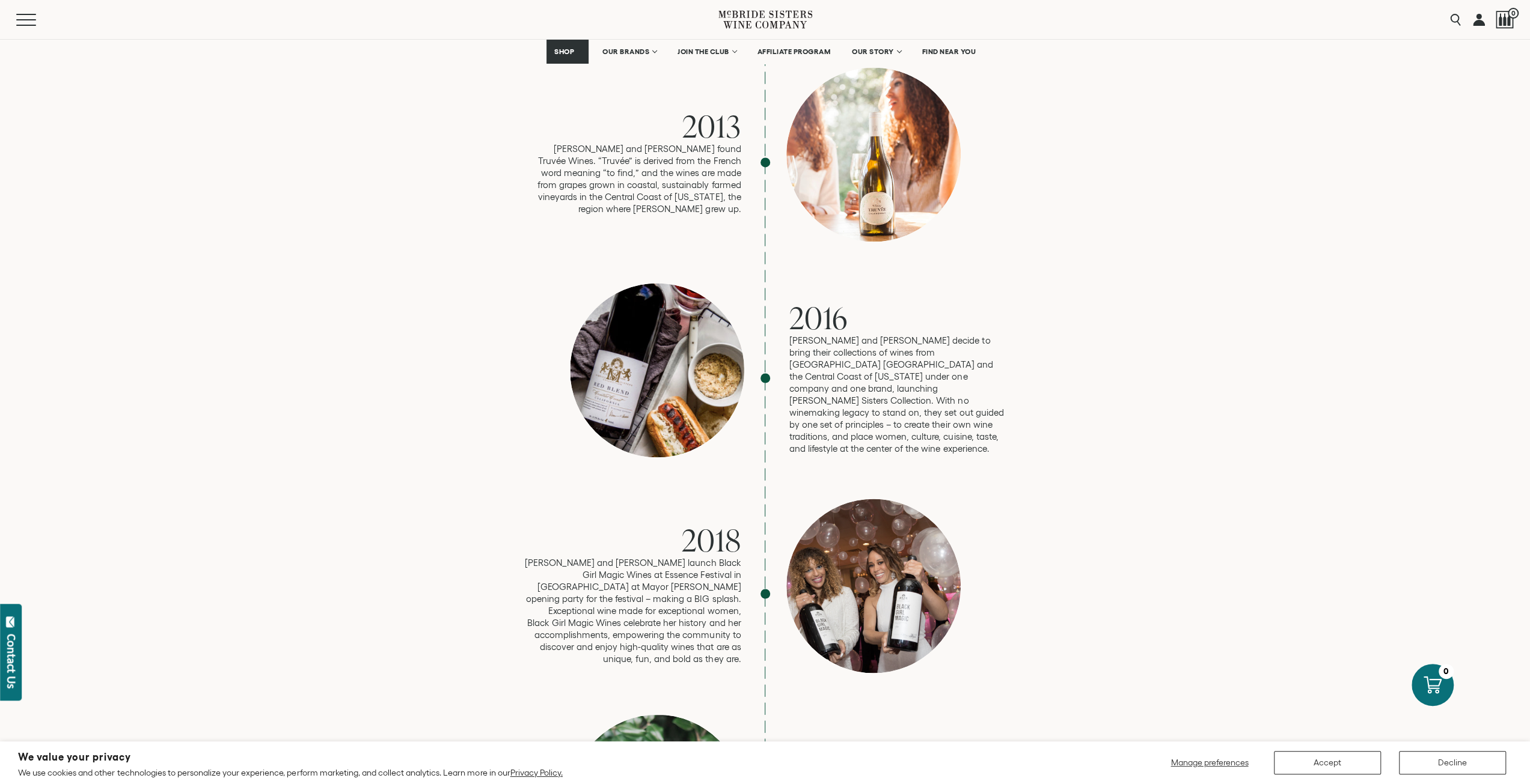
scroll to position [1803, 0]
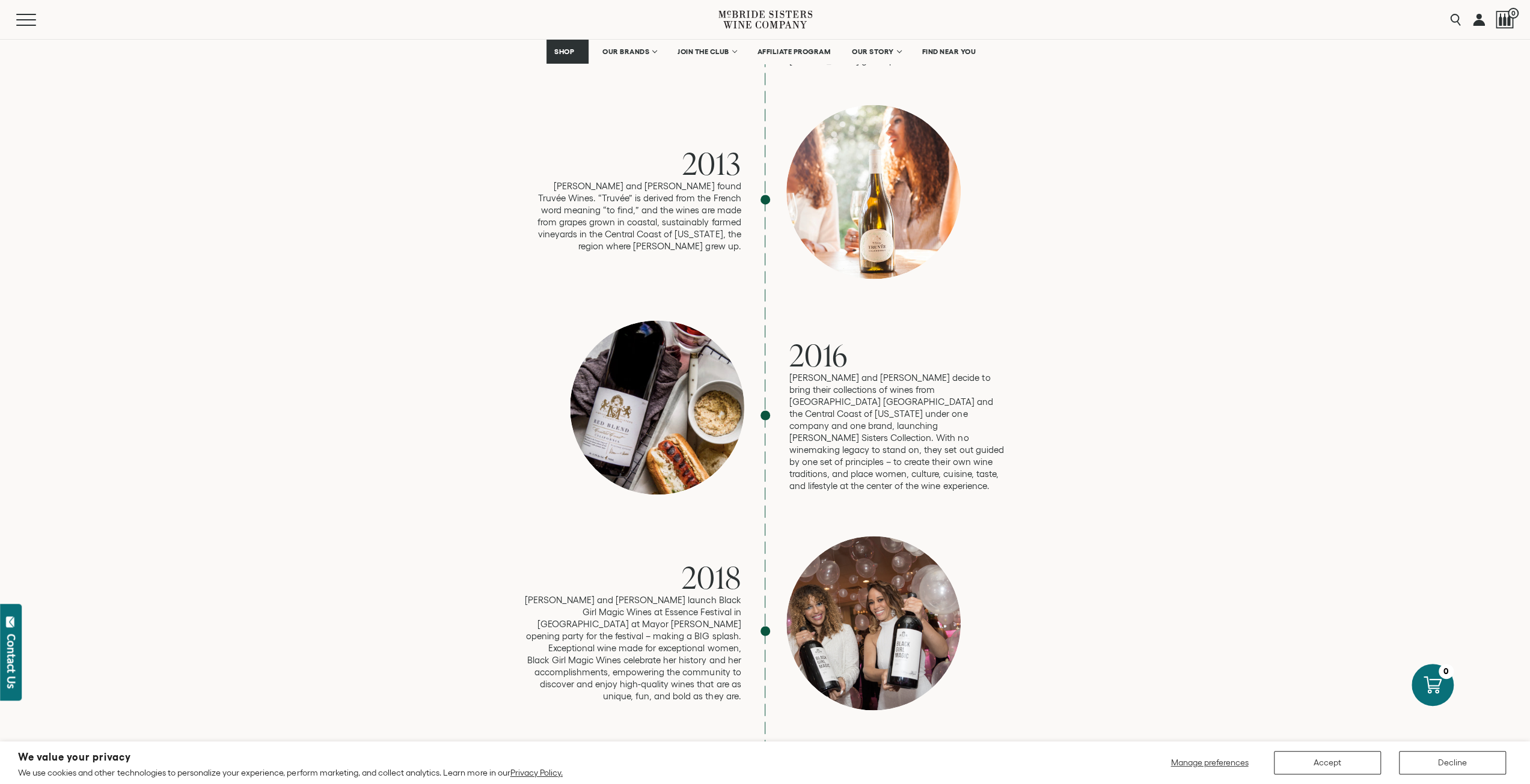
click at [937, 539] on div at bounding box center [873, 623] width 174 height 174
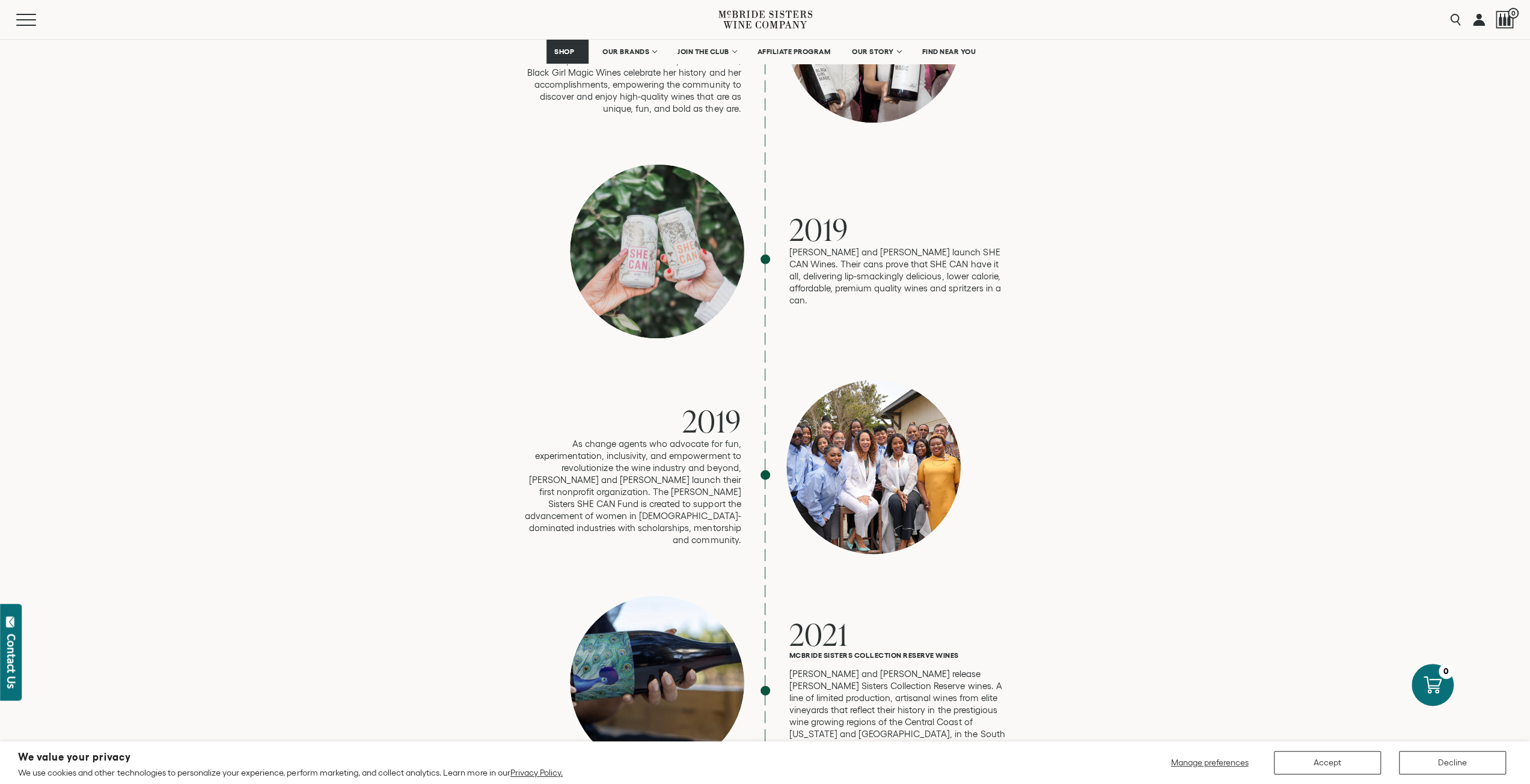
scroll to position [2404, 0]
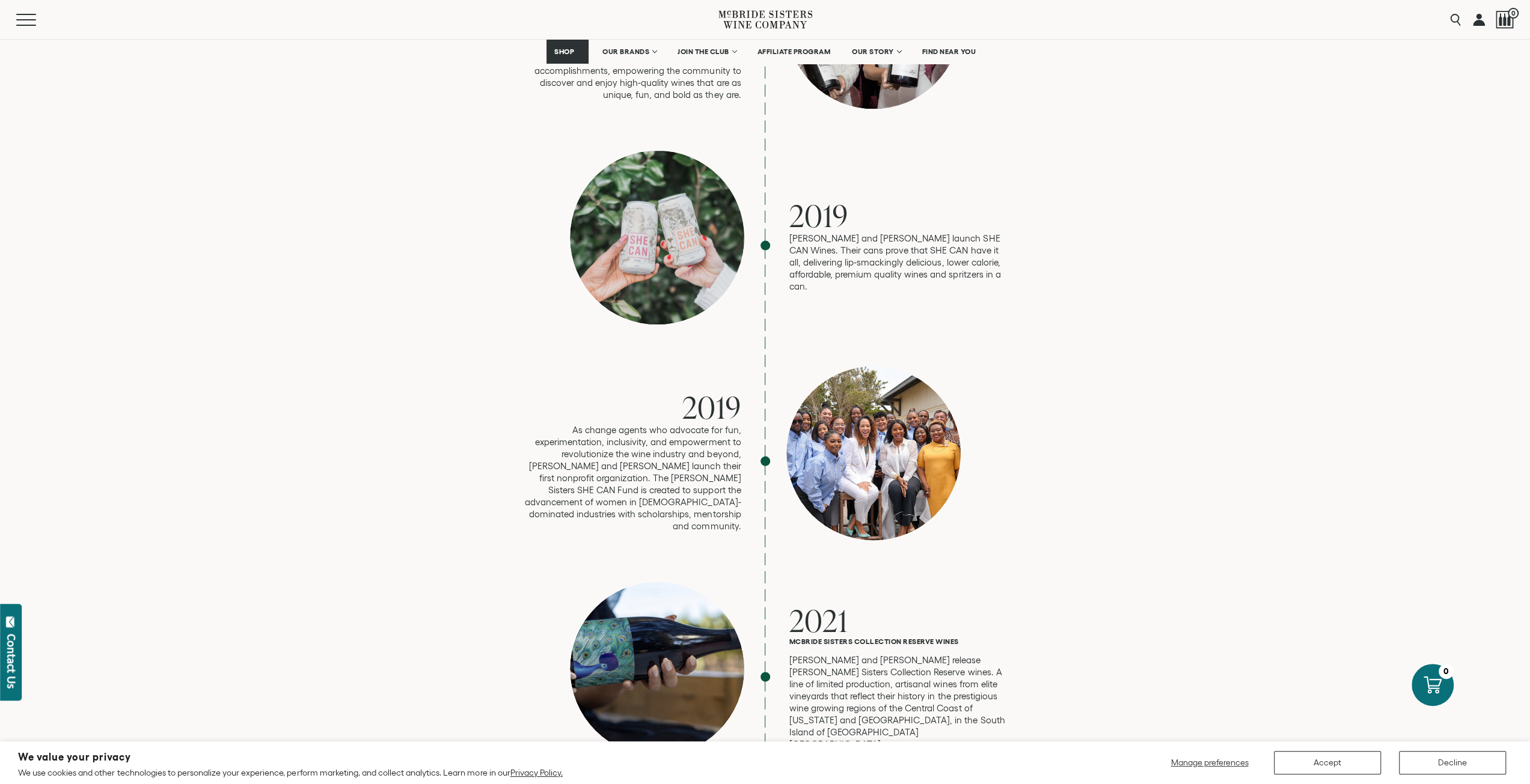
click at [908, 466] on div at bounding box center [873, 453] width 174 height 174
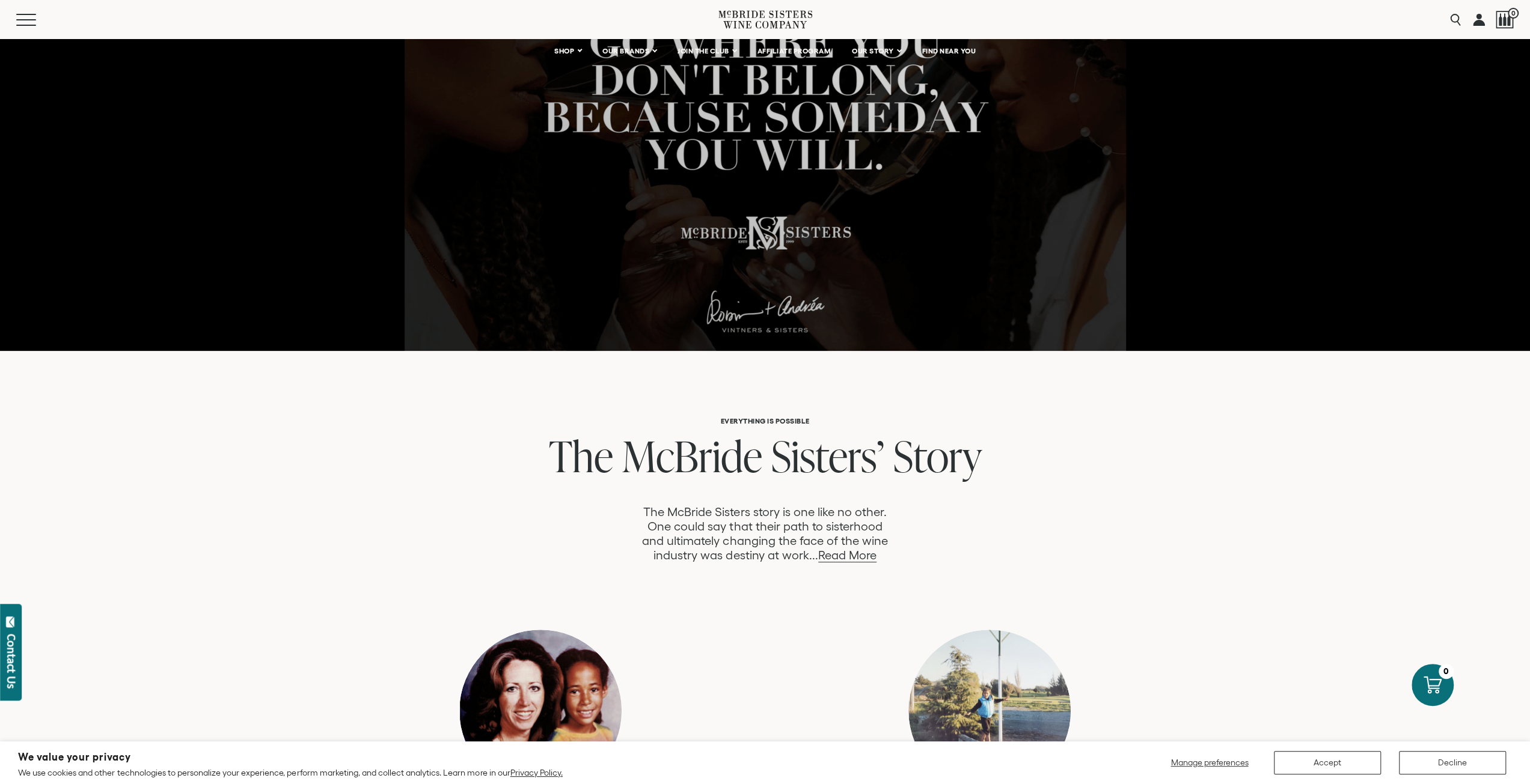
scroll to position [0, 0]
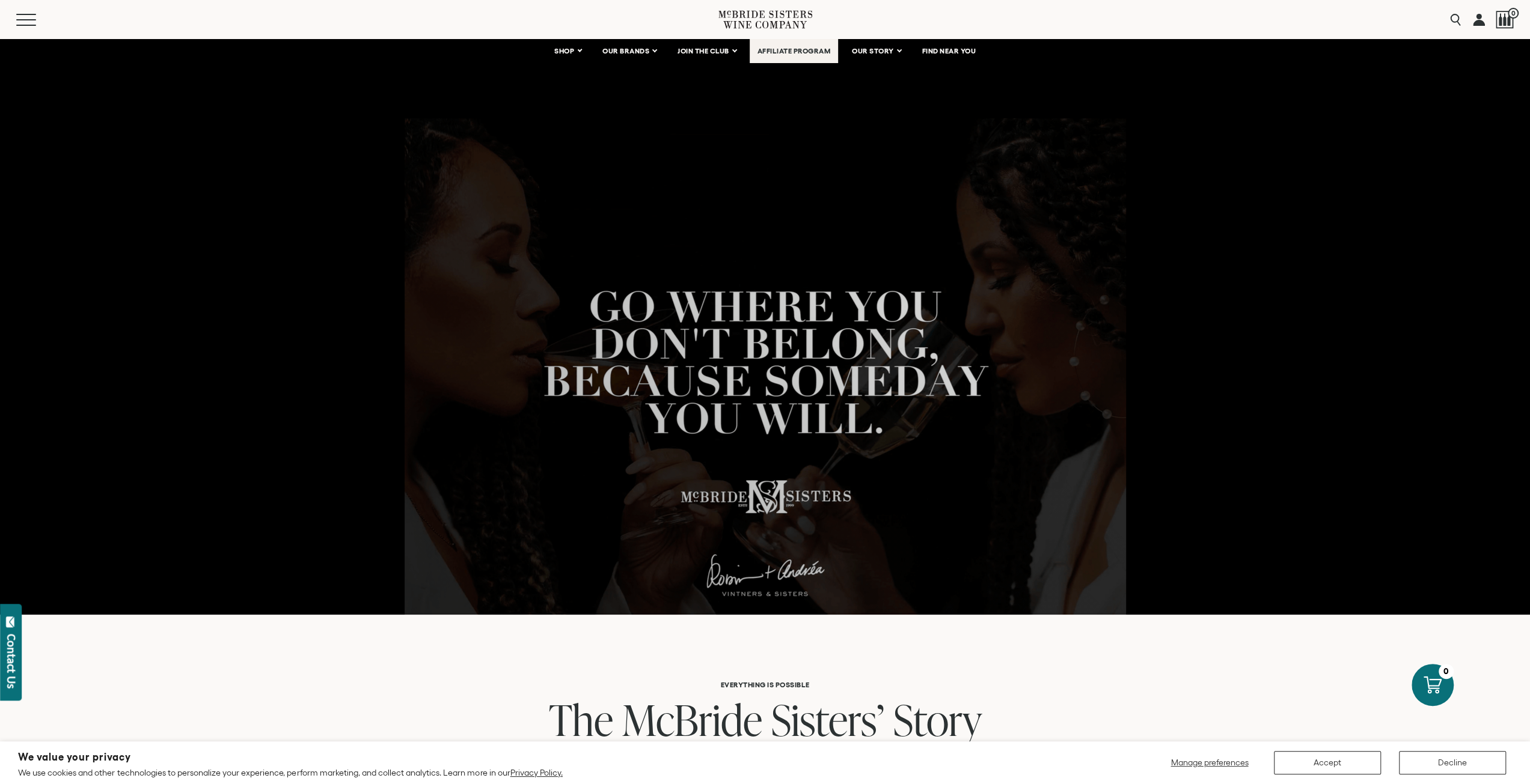
click at [817, 45] on link "AFFILIATE PROGRAM" at bounding box center [794, 51] width 89 height 24
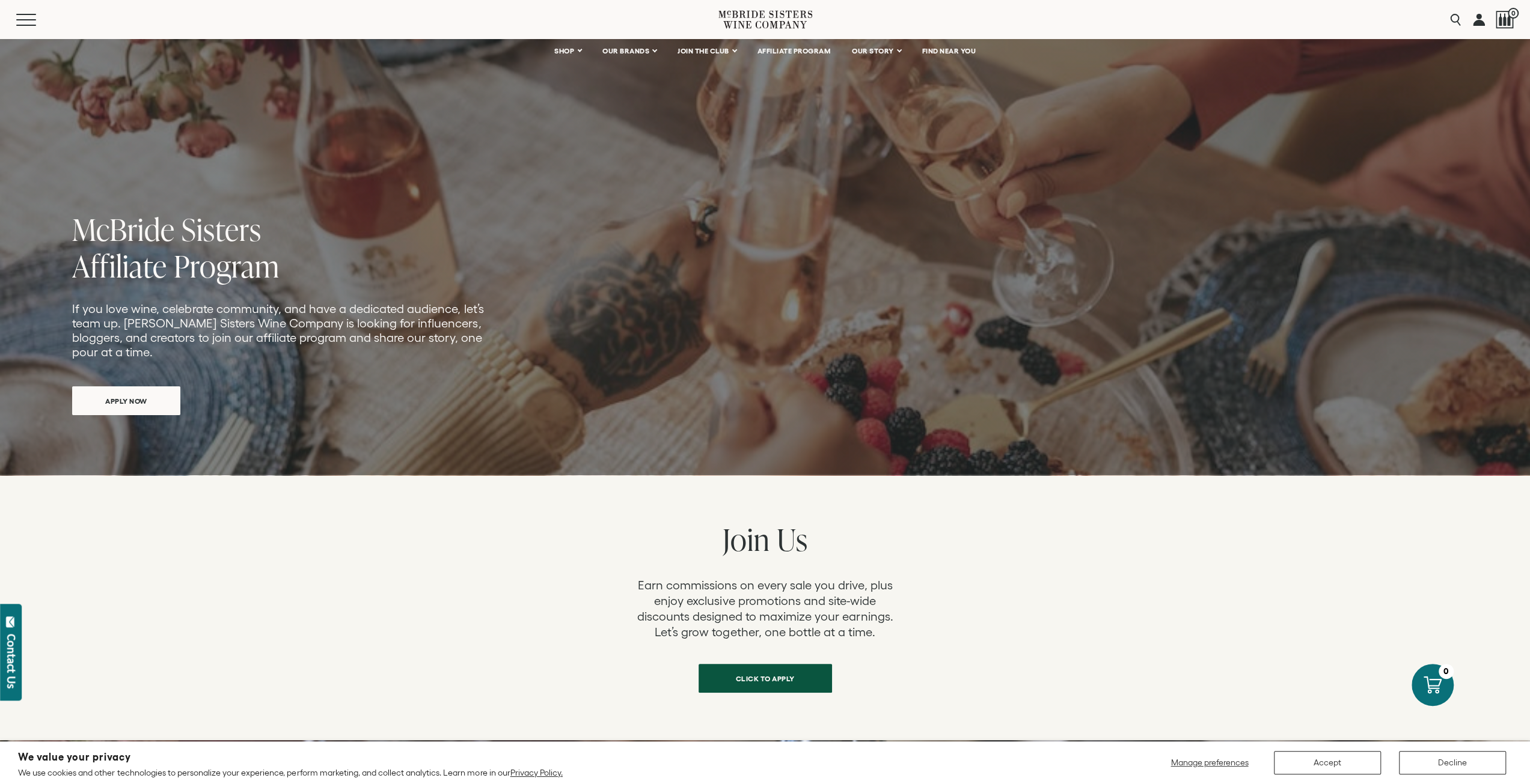
click at [796, 22] on icon at bounding box center [765, 19] width 94 height 34
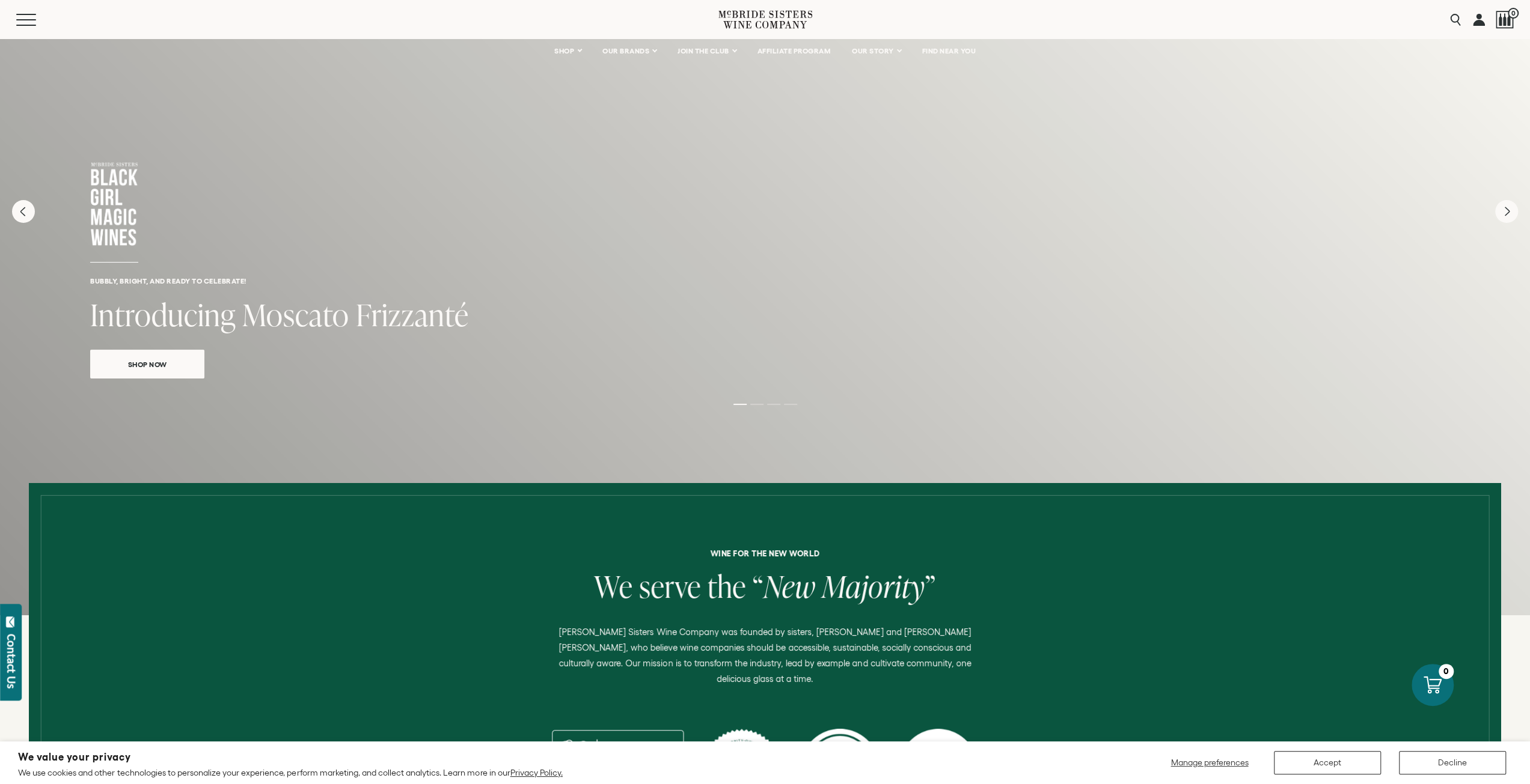
click at [1325, 775] on div "We value your privacy We use cookies and other technologies to personalize your…" at bounding box center [765, 763] width 1494 height 31
click at [1326, 769] on button "Accept" at bounding box center [1327, 762] width 107 height 23
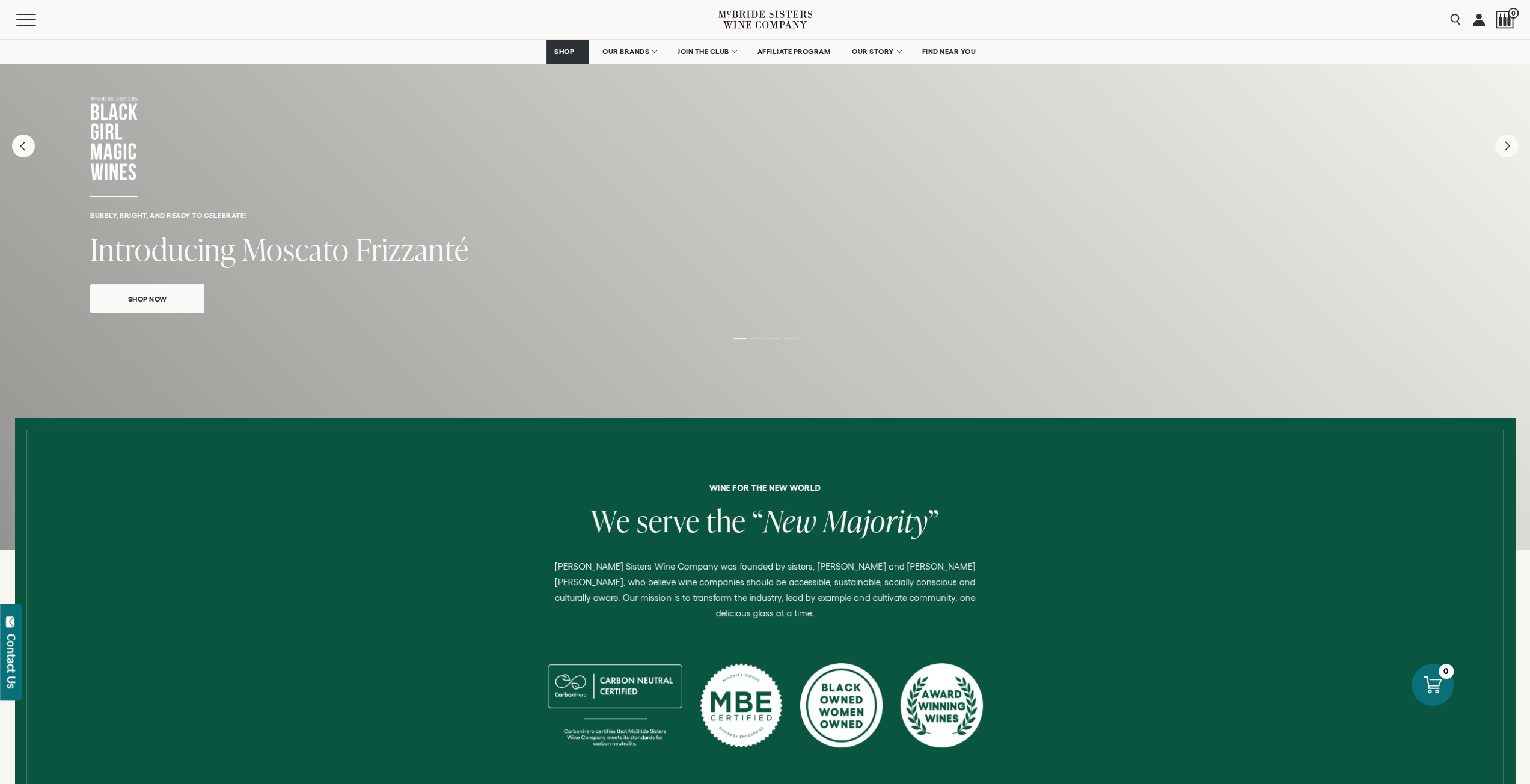
scroll to position [120, 0]
